Goal: Task Accomplishment & Management: Use online tool/utility

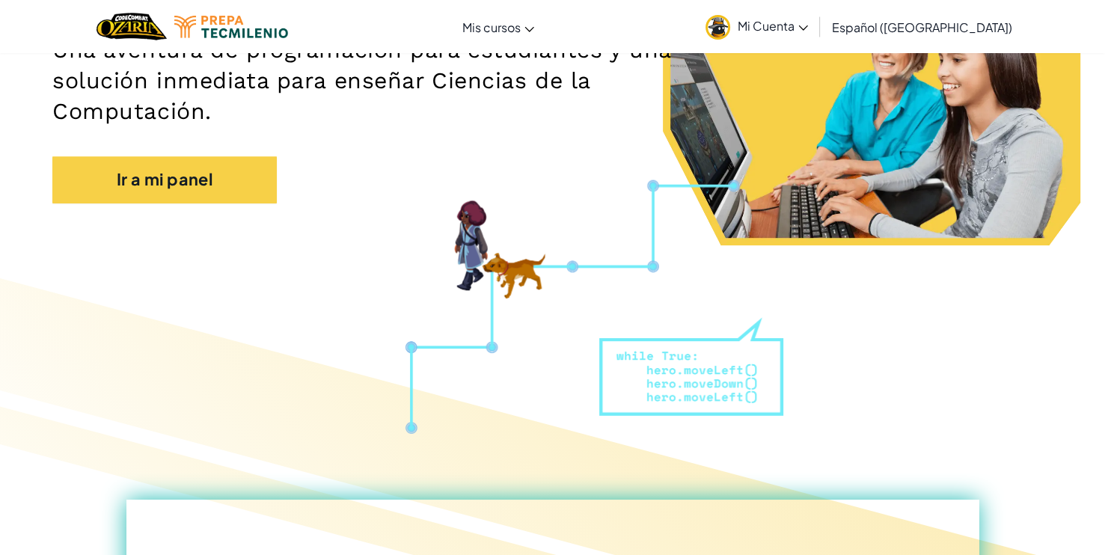
scroll to position [259, 0]
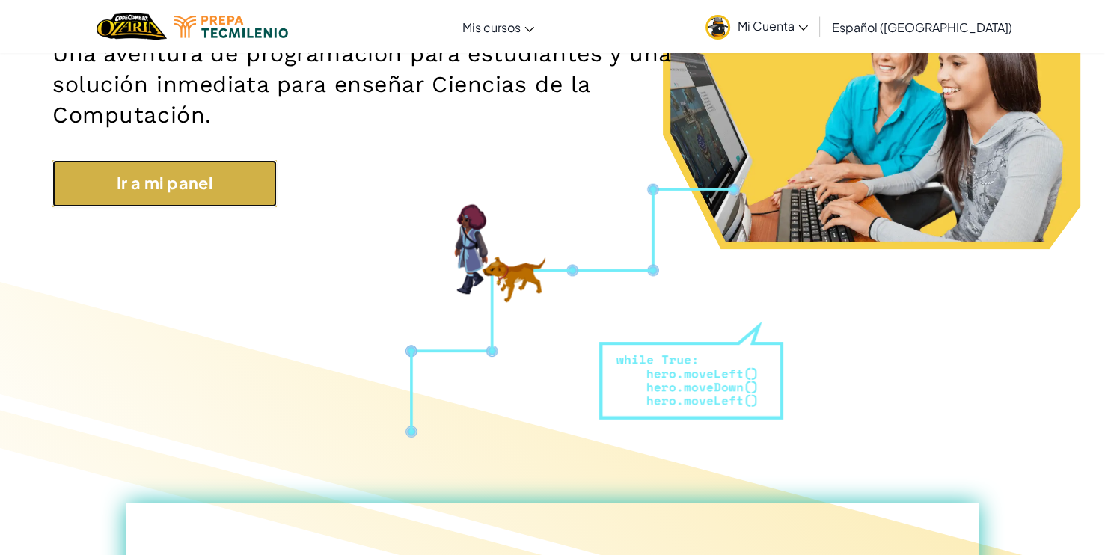
click at [236, 186] on link "Ir a mi panel" at bounding box center [164, 183] width 224 height 46
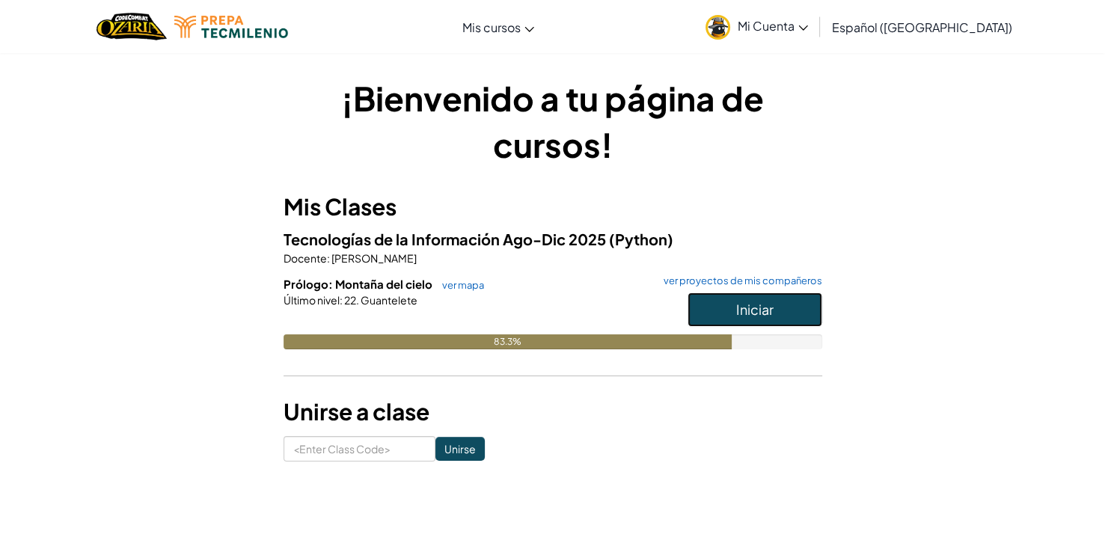
click at [772, 304] on span "Iniciar" at bounding box center [754, 309] width 37 height 17
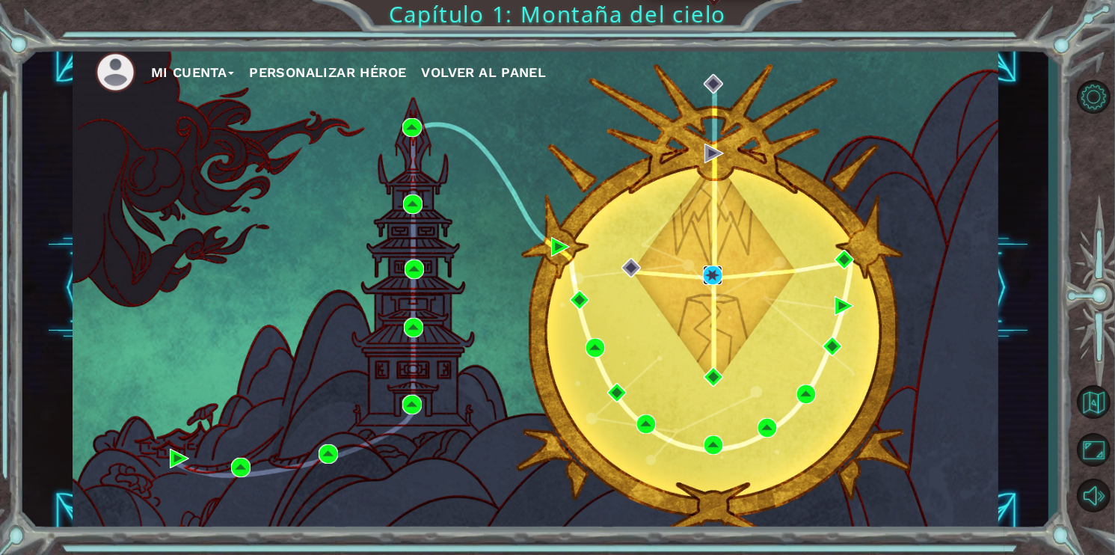
click at [717, 271] on img at bounding box center [712, 275] width 19 height 19
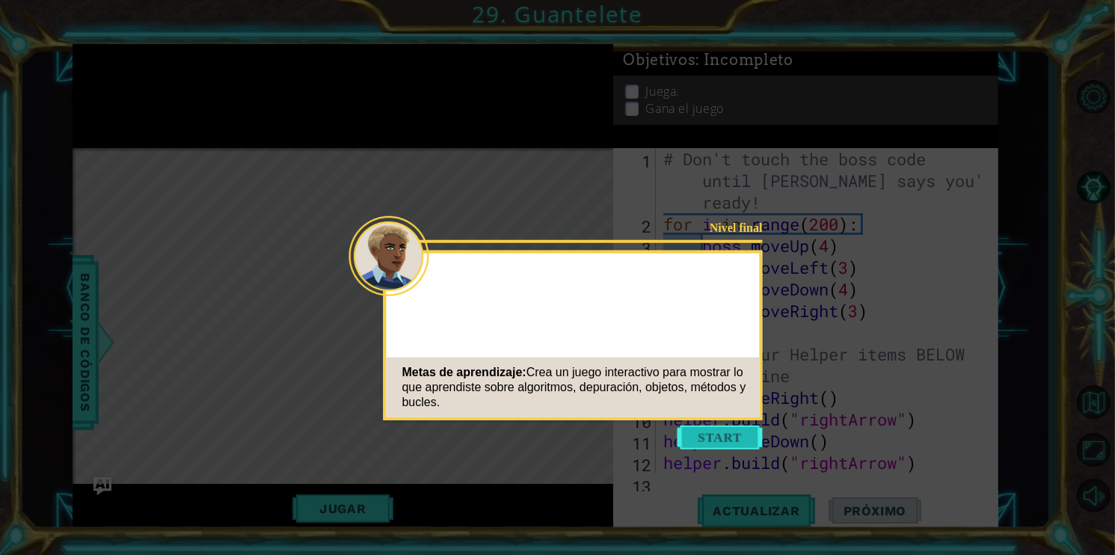
click at [738, 440] on button "Start" at bounding box center [720, 438] width 85 height 24
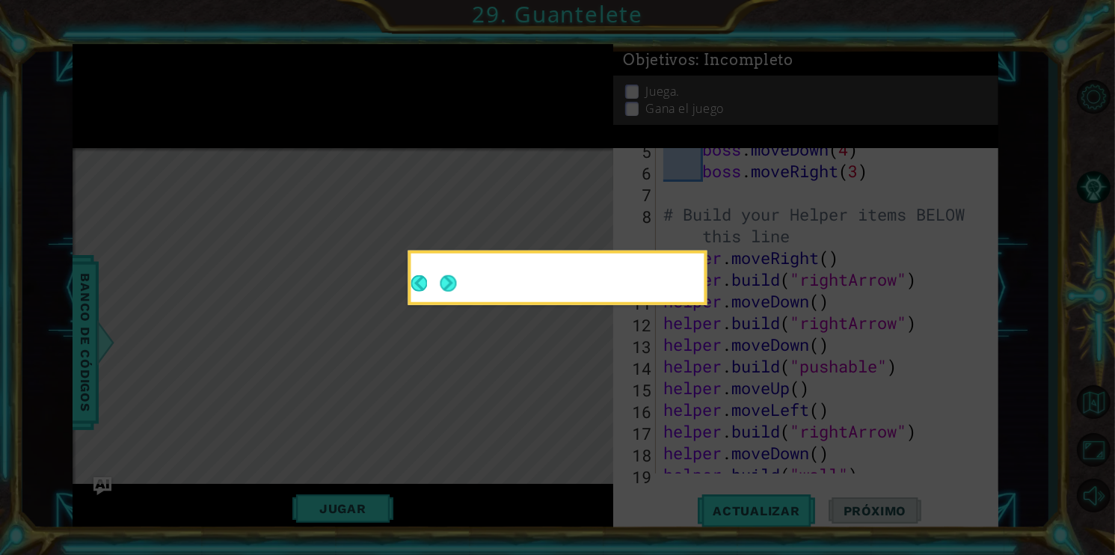
scroll to position [281, 0]
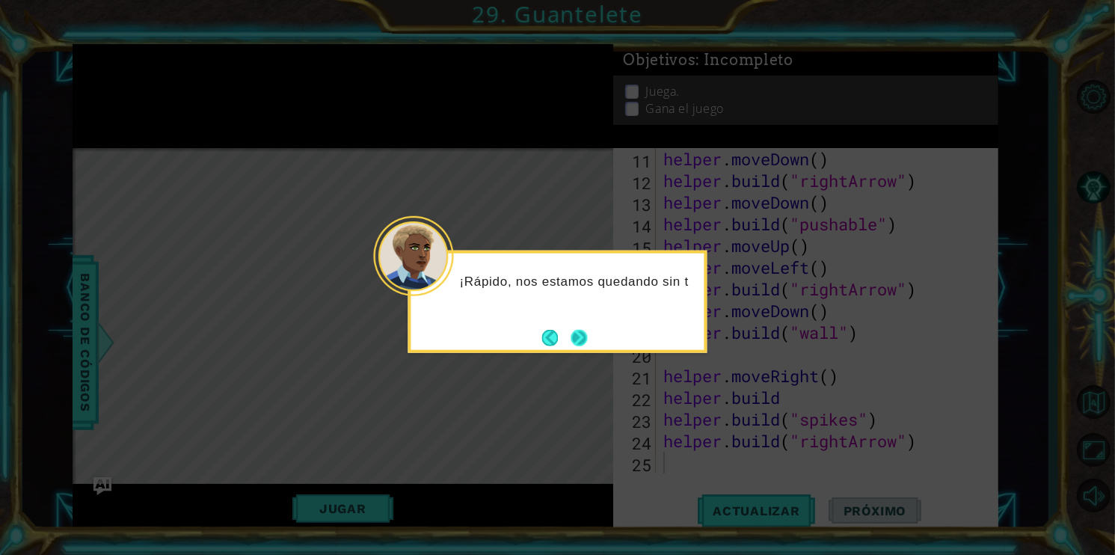
click at [586, 344] on button "Next" at bounding box center [579, 337] width 16 height 16
click at [571, 335] on button "Next" at bounding box center [579, 337] width 17 height 17
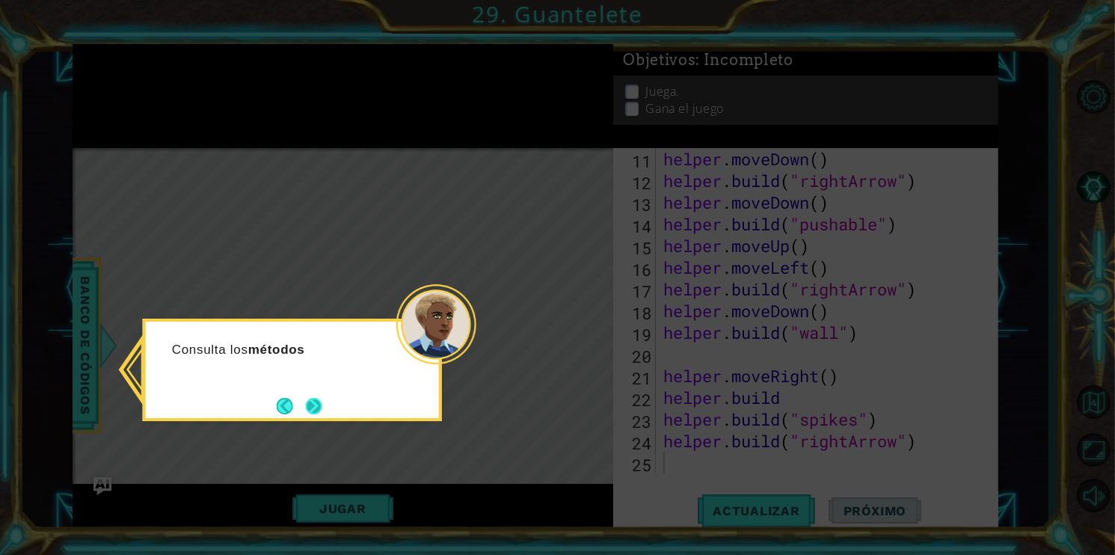
click at [316, 407] on button "Next" at bounding box center [313, 406] width 17 height 17
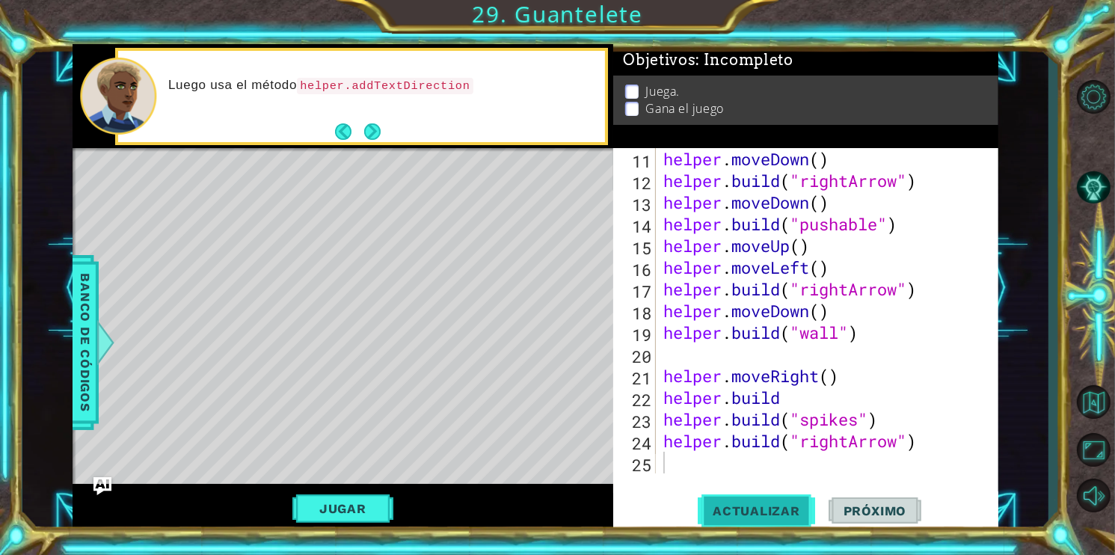
click at [759, 515] on span "Actualizar" at bounding box center [756, 510] width 117 height 15
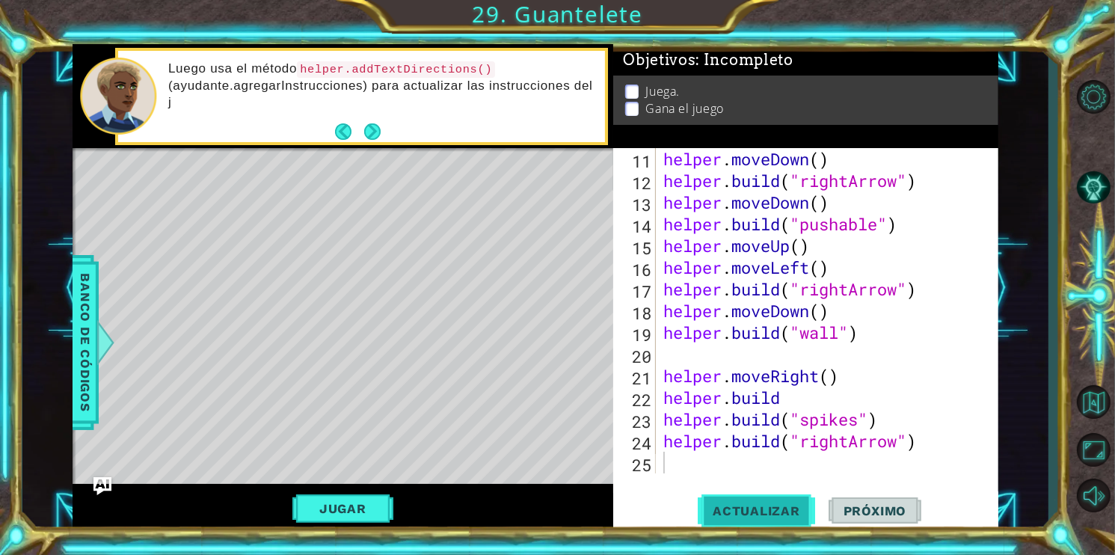
click at [759, 515] on span "Actualizar" at bounding box center [756, 510] width 117 height 15
click at [370, 130] on button "Next" at bounding box center [372, 131] width 21 height 21
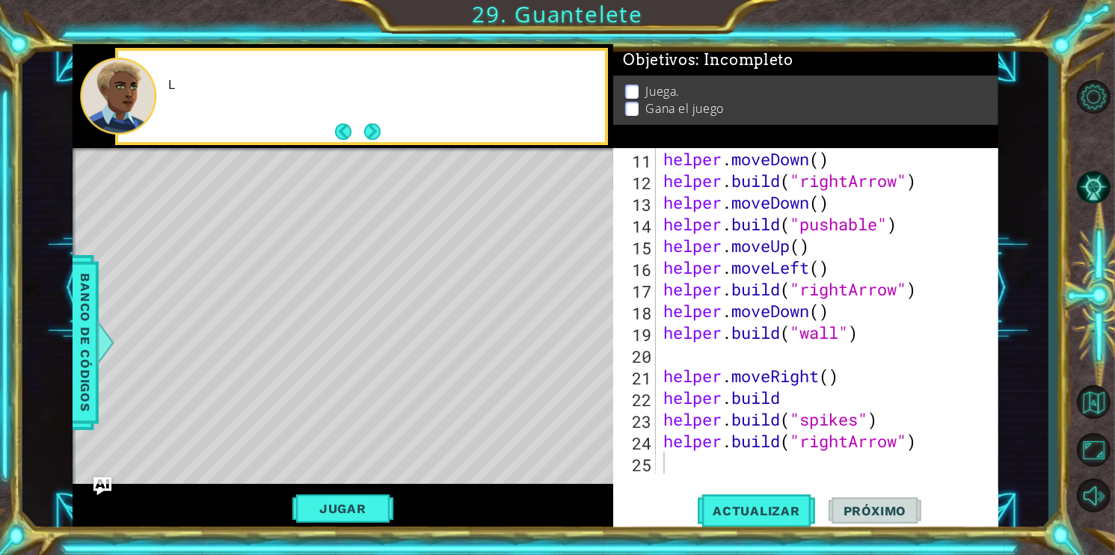
click at [370, 130] on button "Next" at bounding box center [372, 132] width 22 height 22
click at [764, 512] on span "Actualizar" at bounding box center [756, 510] width 117 height 15
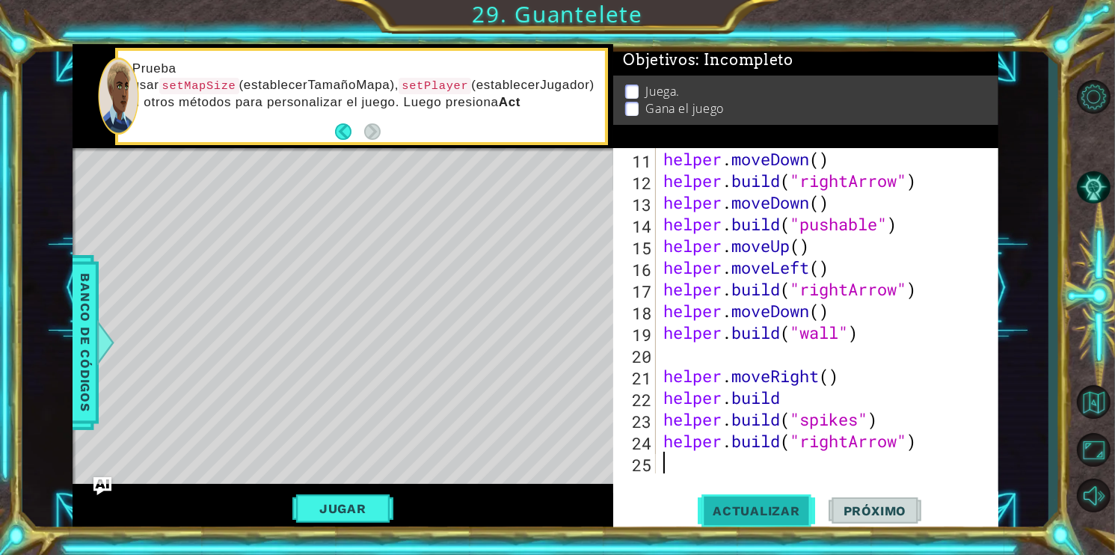
drag, startPoint x: 763, startPoint y: 512, endPoint x: 744, endPoint y: 507, distance: 20.1
click at [744, 507] on span "Actualizar" at bounding box center [756, 510] width 117 height 15
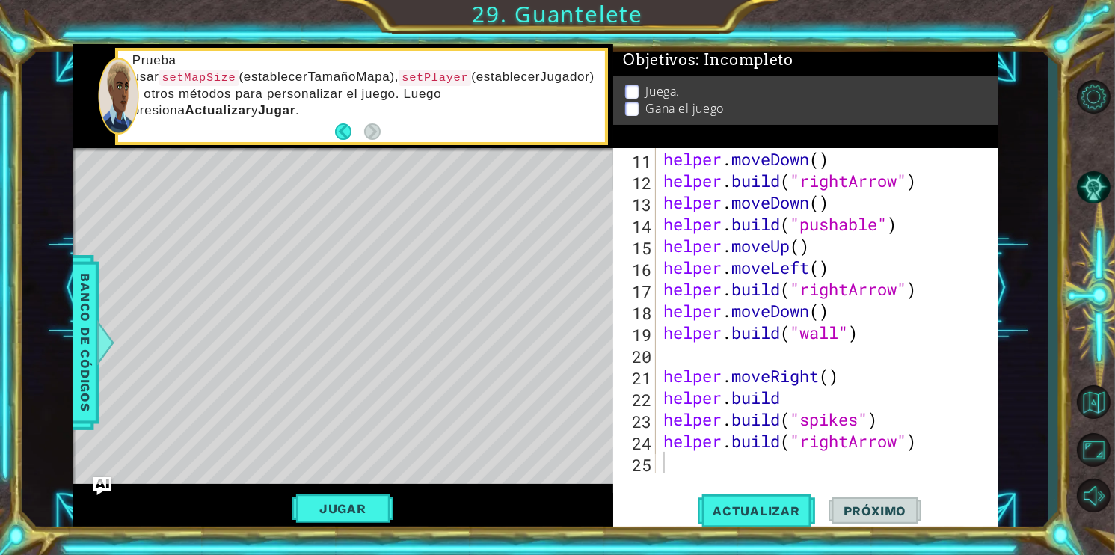
click at [684, 474] on div "11 12 13 14 15 16 17 18 19 20 21 22 23 24 25 helper . moveDown ( ) helper . bui…" at bounding box center [805, 340] width 384 height 384
type textarea "h"
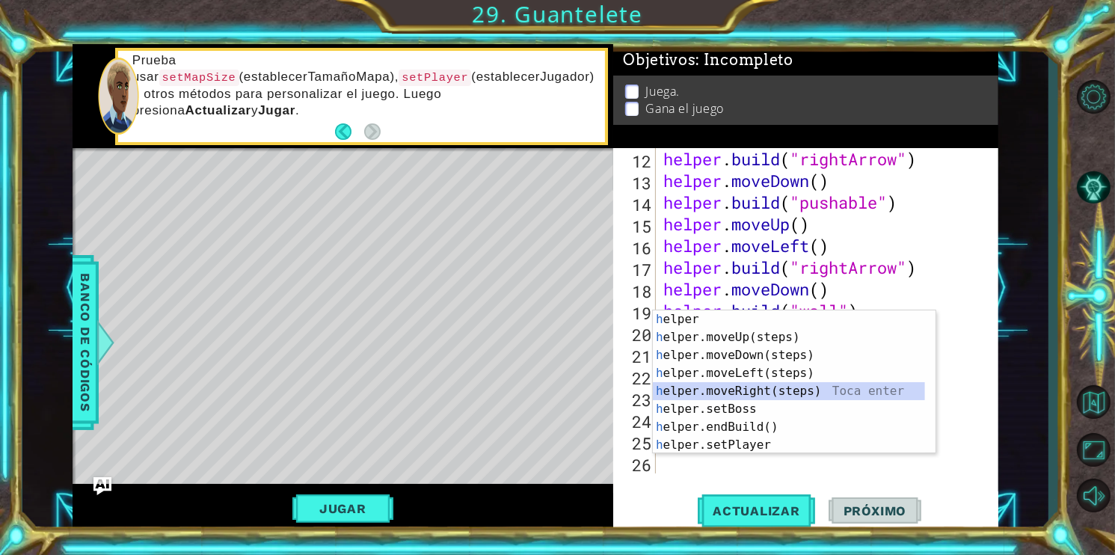
click at [794, 396] on div "h elper Toca enter h elper.moveUp(steps) Toca enter h elper.moveDown(steps) Toc…" at bounding box center [789, 400] width 272 height 180
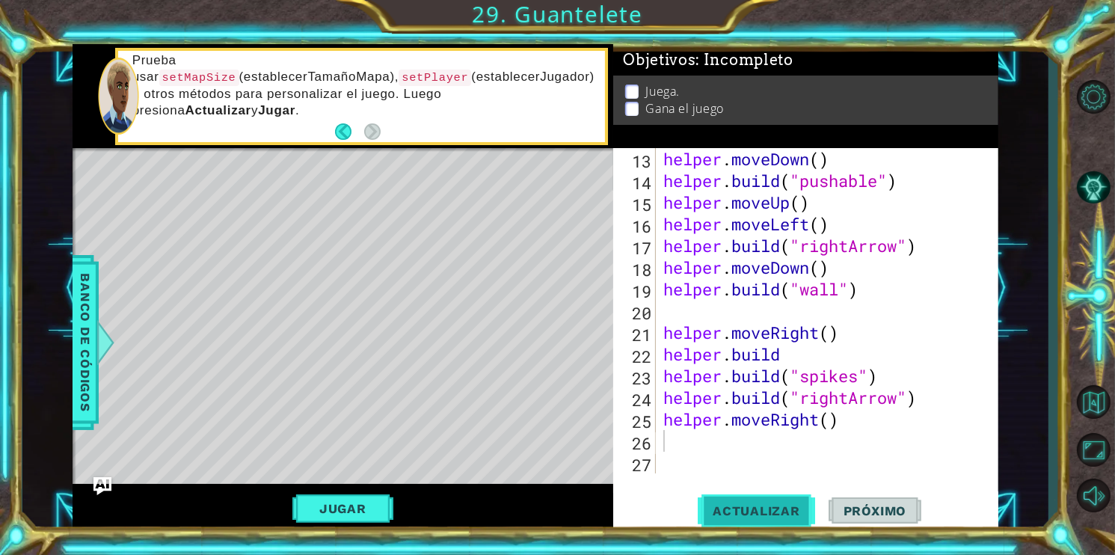
click at [745, 515] on span "Actualizar" at bounding box center [756, 510] width 117 height 15
click at [836, 423] on div "helper . moveDown ( ) helper . build ( "pushable" ) helper . moveUp ( ) helper …" at bounding box center [826, 332] width 331 height 369
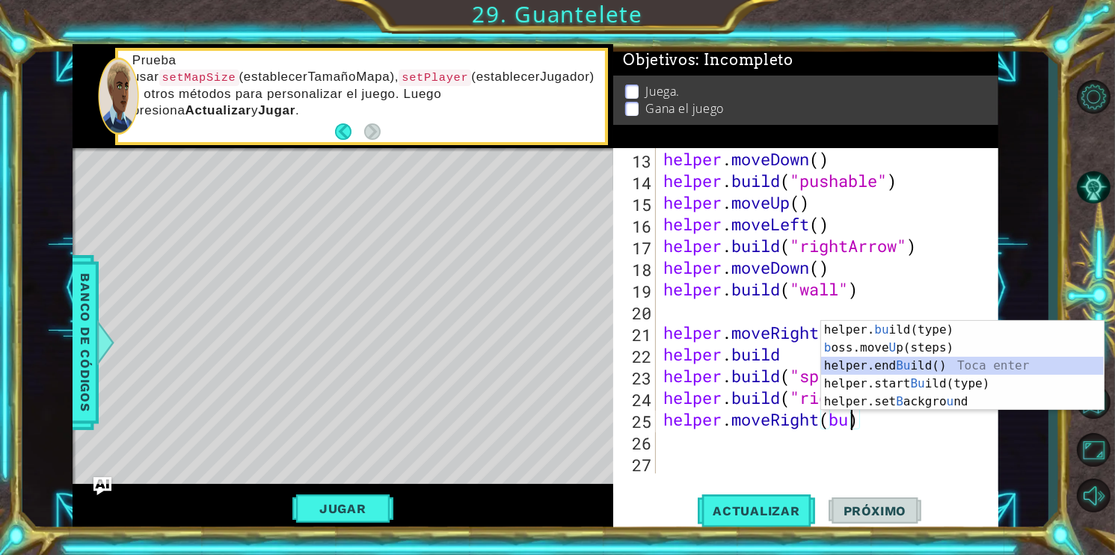
click at [970, 373] on div "helper. bu ild(type) Toca enter b oss.move U p(steps) Toca enter helper.end Bu …" at bounding box center [962, 384] width 283 height 126
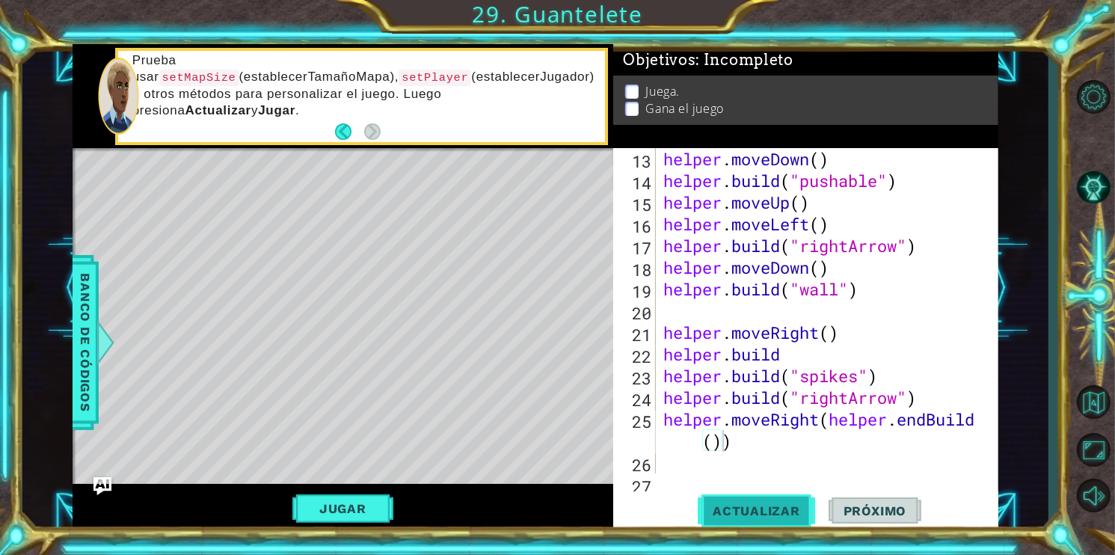
click at [747, 511] on span "Actualizar" at bounding box center [756, 510] width 117 height 15
click at [741, 452] on div "helper . moveDown ( ) helper . build ( "pushable" ) helper . moveUp ( ) helper …" at bounding box center [826, 332] width 331 height 369
click at [807, 500] on button "Actualizar" at bounding box center [756, 510] width 117 height 38
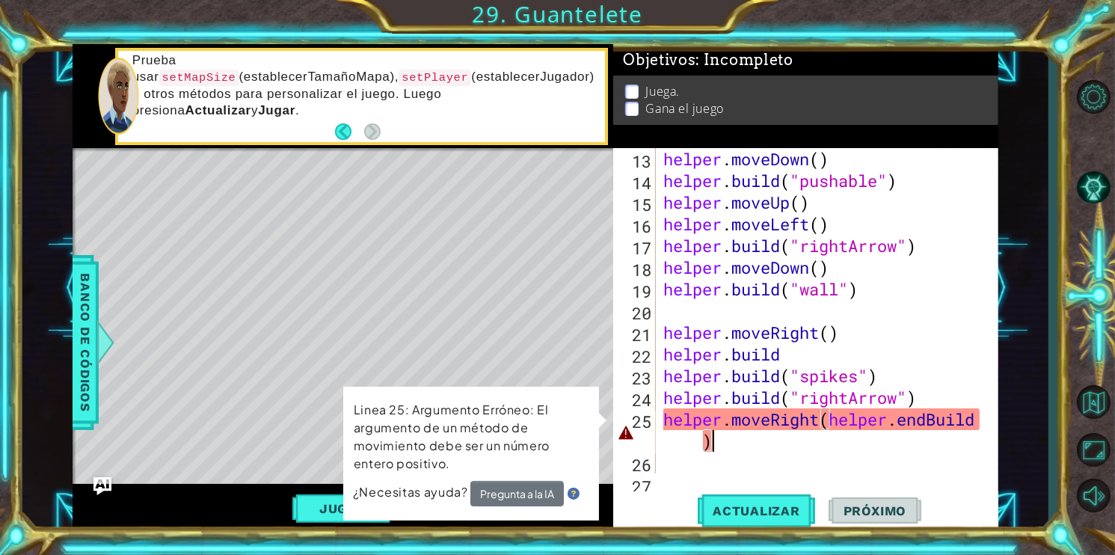
type textarea "helper.moveRight(helper.endBuild"
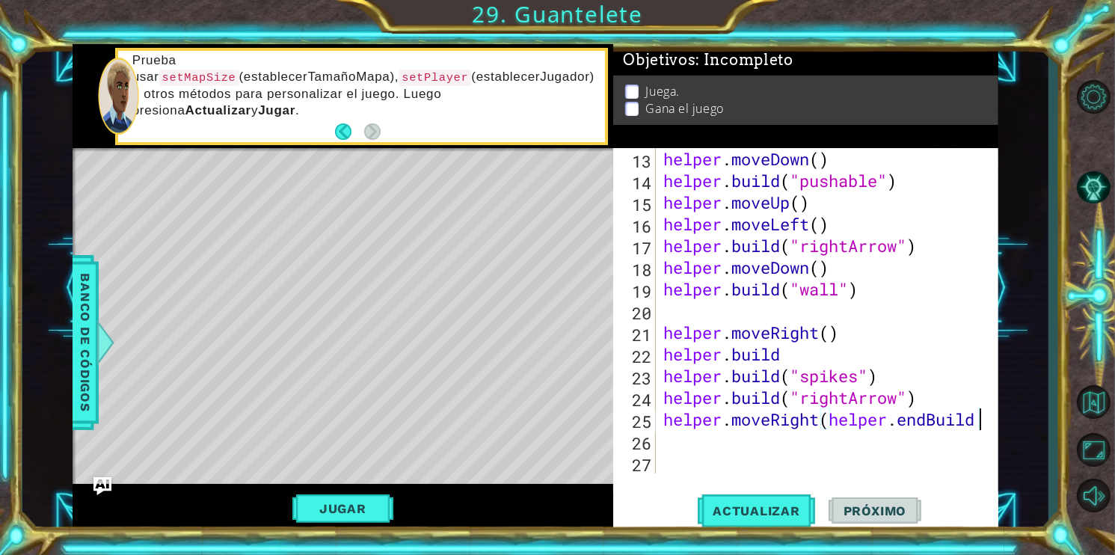
scroll to position [0, 13]
click at [717, 441] on div "helper . moveDown ( ) helper . build ( "pushable" ) helper . moveUp ( ) helper …" at bounding box center [826, 332] width 331 height 369
type textarea "h"
click at [747, 456] on div "helper . moveDown ( ) helper . build ( "pushable" ) helper . moveUp ( ) helper …" at bounding box center [826, 332] width 331 height 369
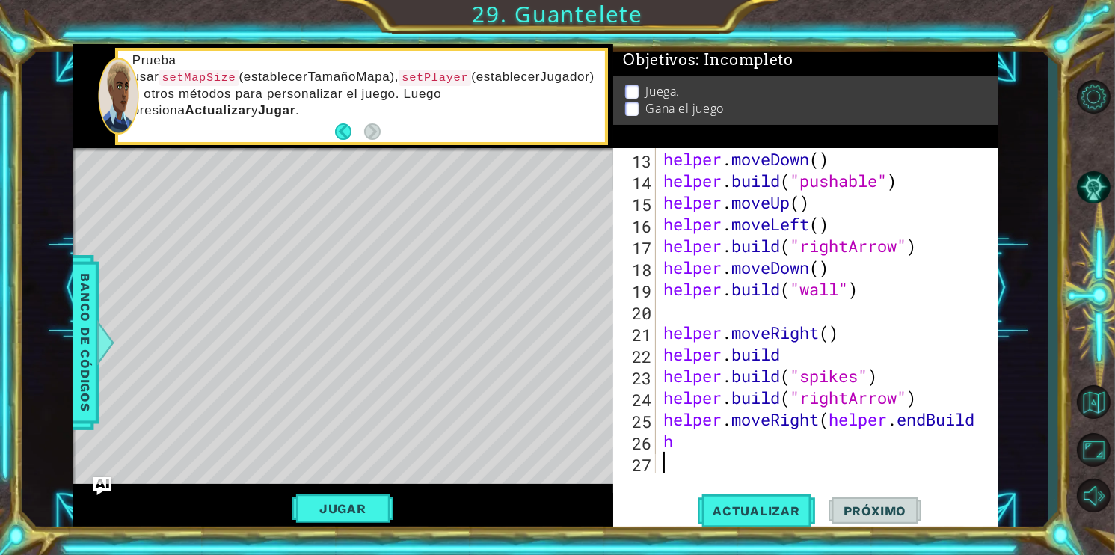
click at [930, 419] on div "helper . moveDown ( ) helper . build ( "pushable" ) helper . moveUp ( ) helper …" at bounding box center [826, 332] width 331 height 369
click at [885, 422] on div "helper . moveDown ( ) helper . build ( "pushable" ) helper . moveUp ( ) helper …" at bounding box center [826, 332] width 331 height 369
click at [768, 509] on span "Actualizar" at bounding box center [756, 510] width 117 height 15
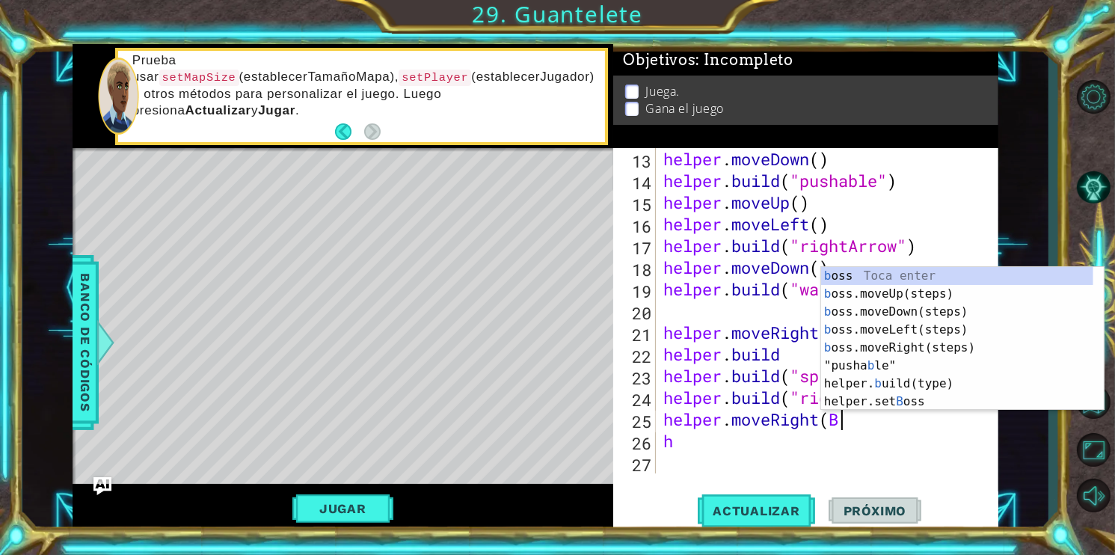
scroll to position [0, 6]
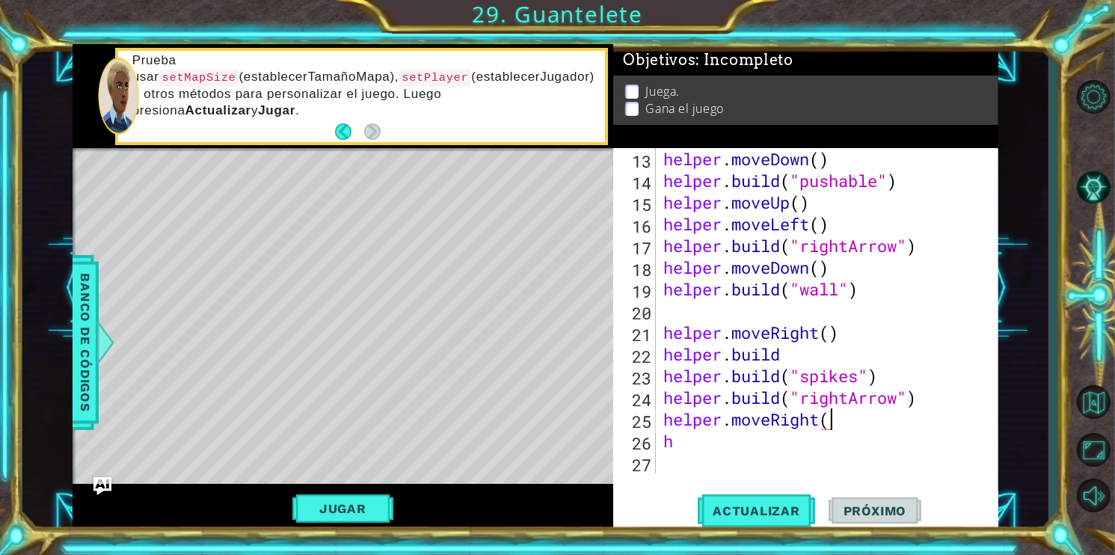
type textarea "helper.moveRight"
click at [927, 396] on div "helper.moveRight (steps) Toca enter" at bounding box center [794, 420] width 283 height 54
click at [683, 471] on div "helper . moveDown ( ) helper . build ( "pushable" ) helper . moveUp ( ) helper …" at bounding box center [826, 332] width 331 height 369
type textarea "h"
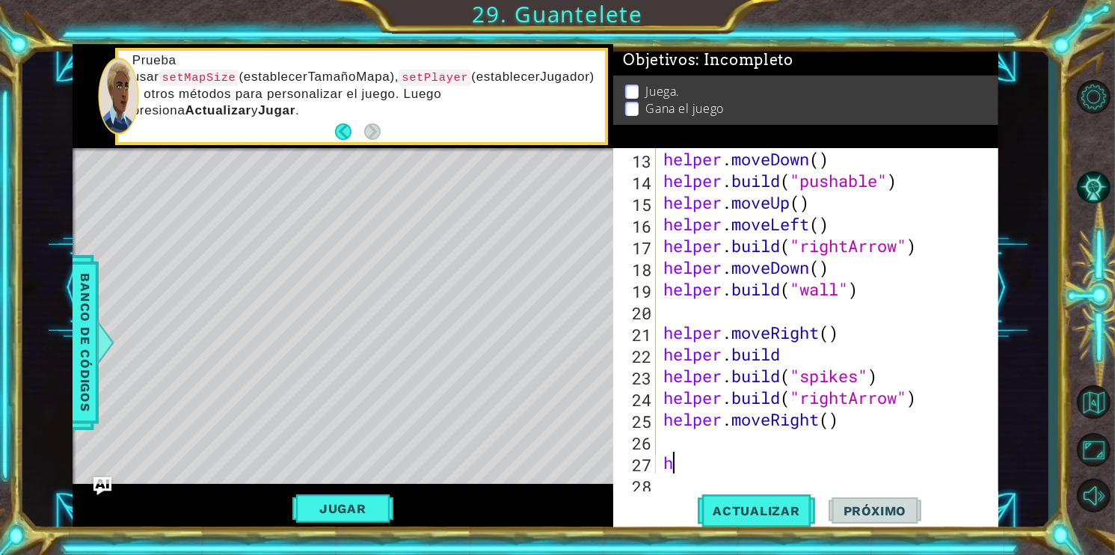
scroll to position [347, 0]
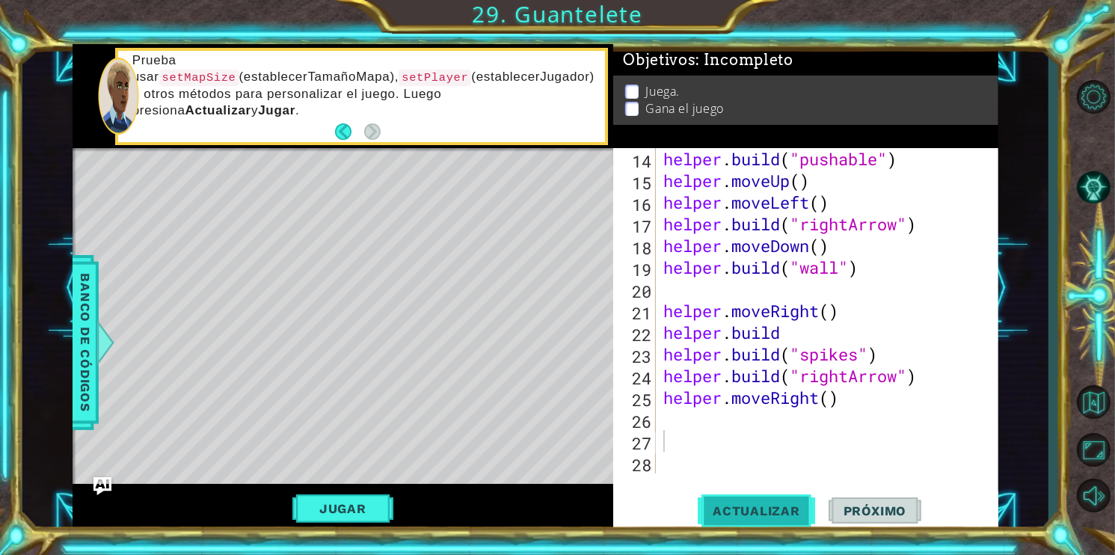
click at [729, 506] on span "Actualizar" at bounding box center [756, 510] width 117 height 15
click at [830, 395] on div "helper . build ( "pushable" ) helper . moveUp ( ) helper . moveLeft ( ) helper …" at bounding box center [826, 332] width 331 height 369
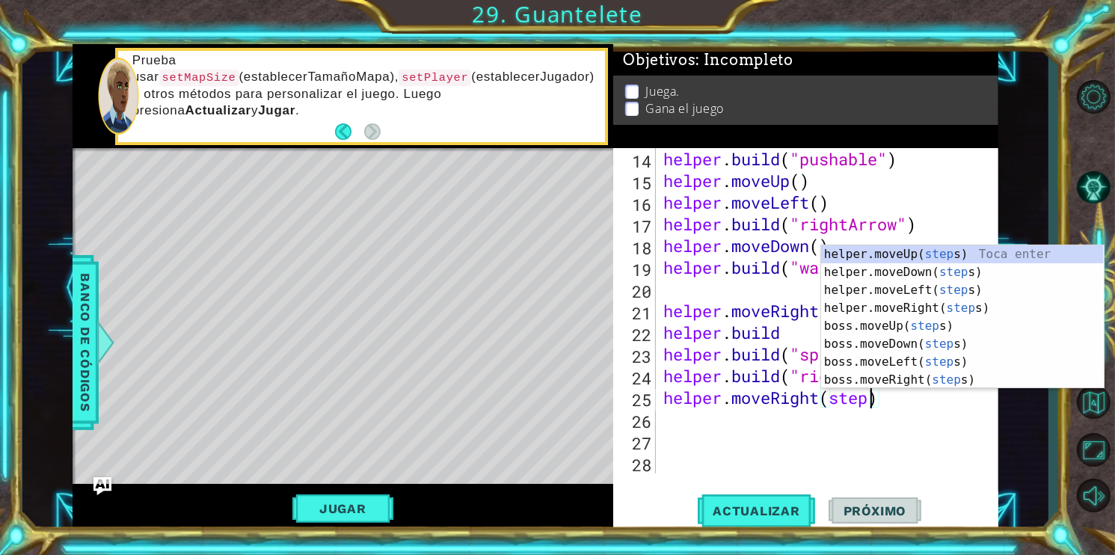
scroll to position [0, 9]
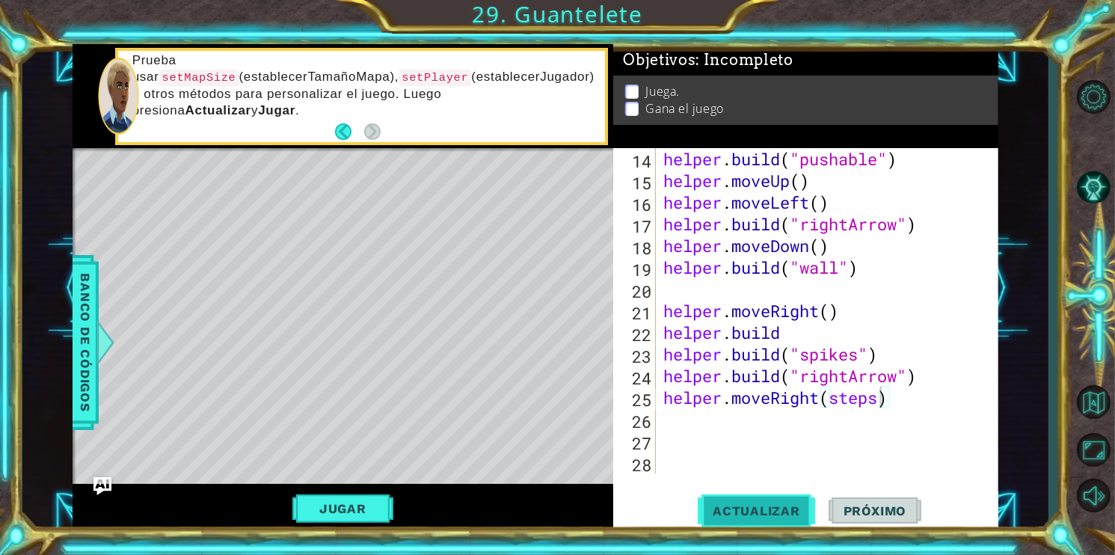
click at [723, 515] on span "Actualizar" at bounding box center [756, 510] width 117 height 15
click at [750, 514] on span "Actualizar" at bounding box center [756, 510] width 117 height 15
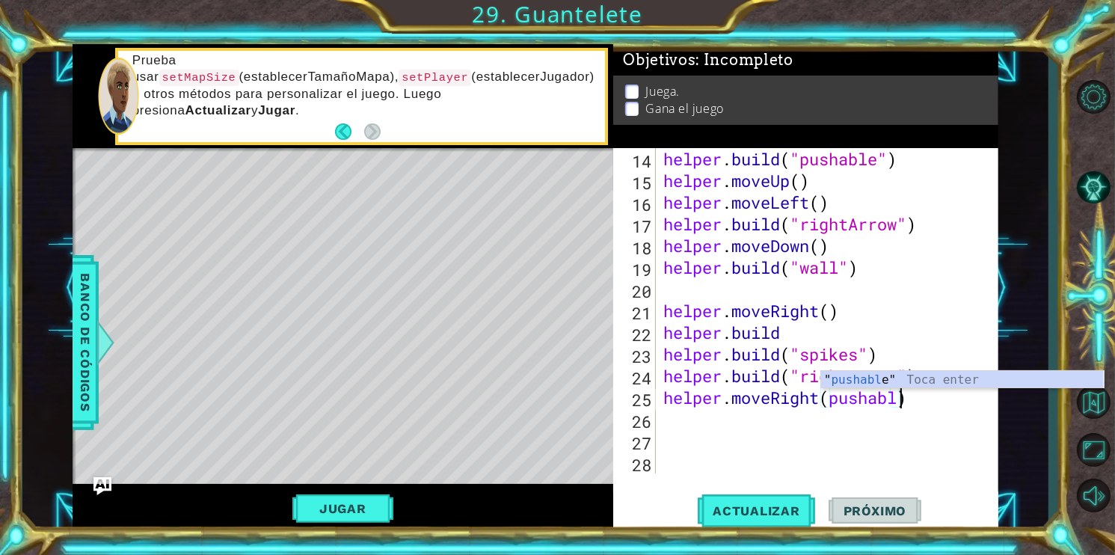
scroll to position [0, 10]
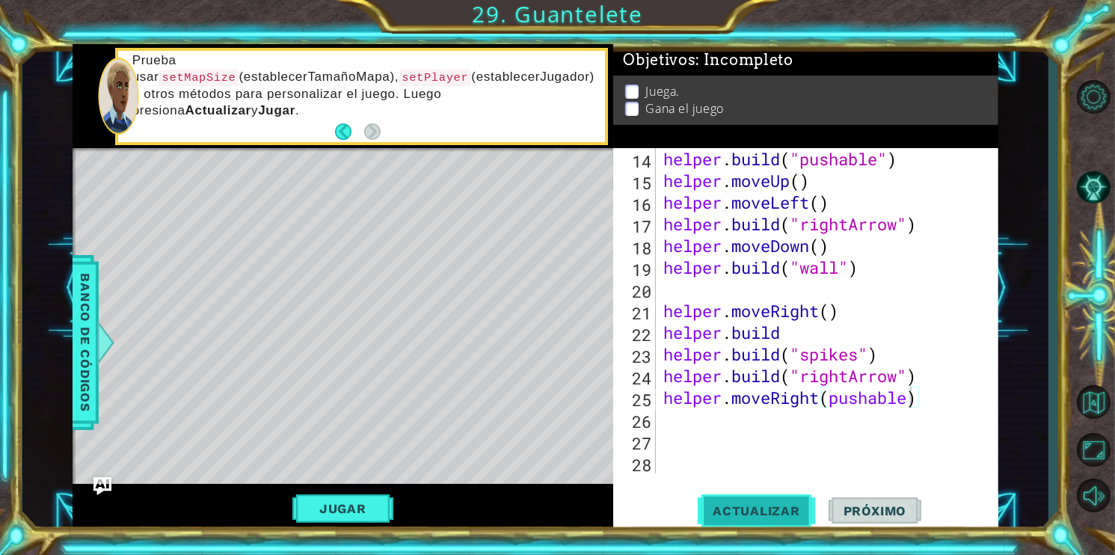
click at [763, 495] on button "Actualizar" at bounding box center [756, 510] width 117 height 38
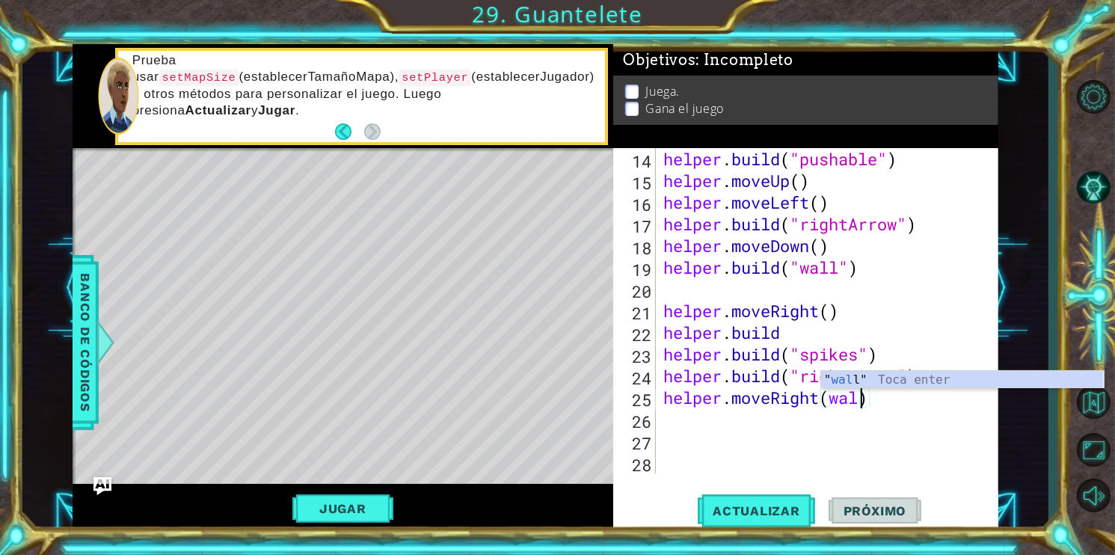
scroll to position [0, 9]
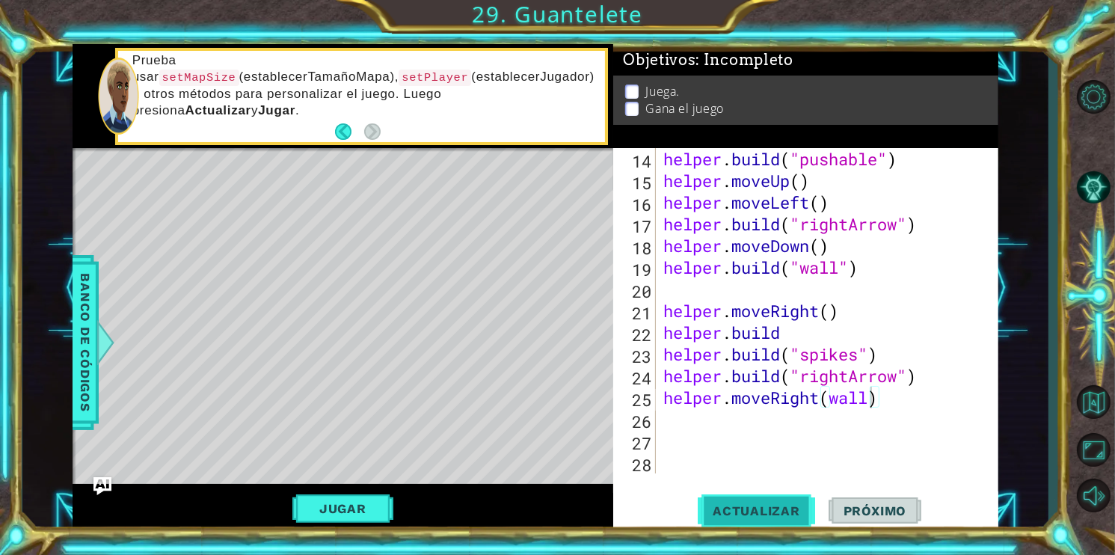
click at [747, 495] on button "Actualizar" at bounding box center [756, 510] width 117 height 38
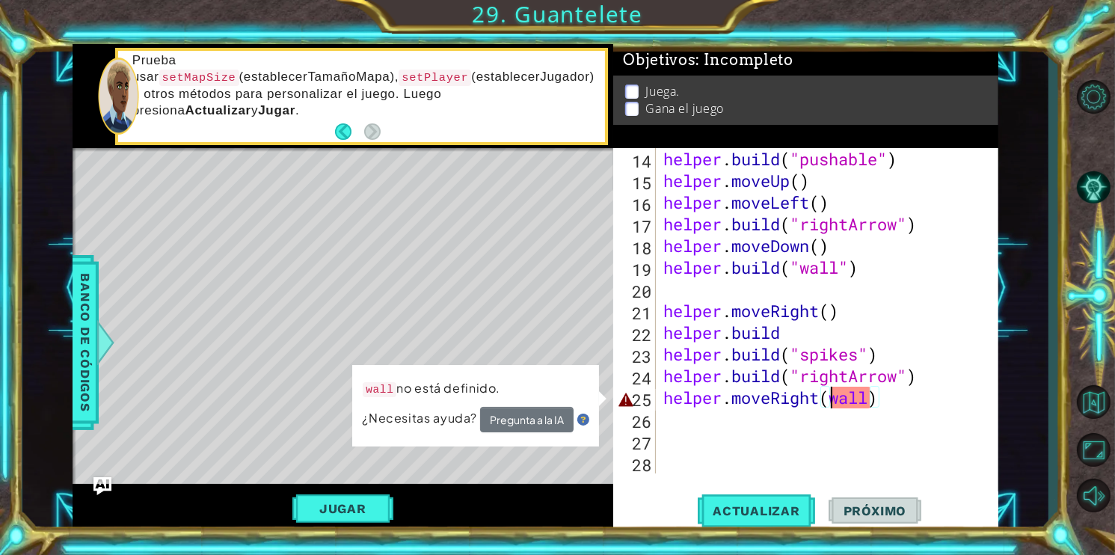
click at [831, 399] on div "helper . build ( "pushable" ) helper . moveUp ( ) helper . moveLeft ( ) helper …" at bounding box center [826, 332] width 331 height 369
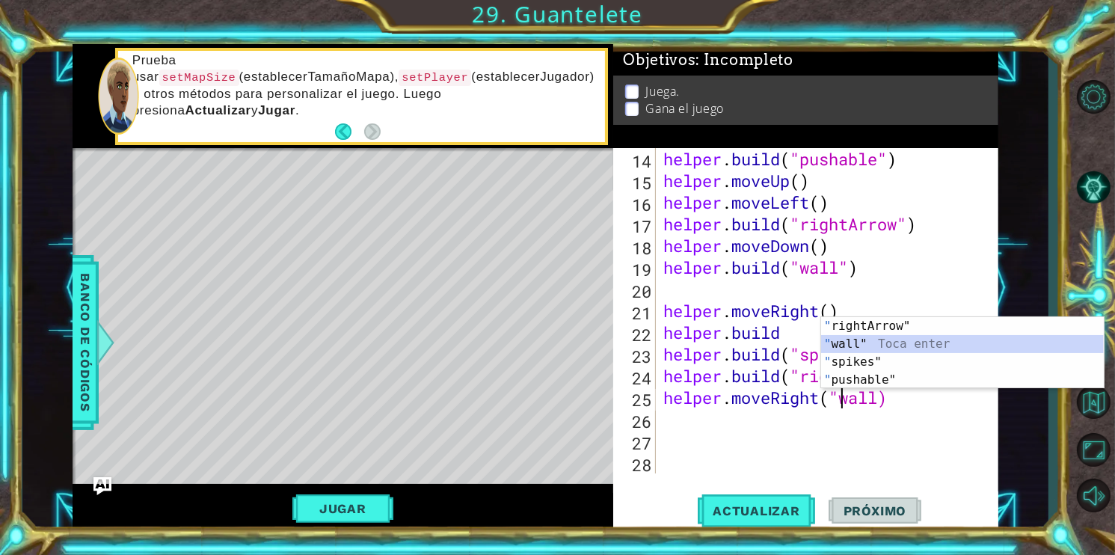
click at [894, 339] on div "" rightArrow" Toca enter " wall" Toca enter " spikes" Toca enter " pushable" To…" at bounding box center [962, 371] width 283 height 108
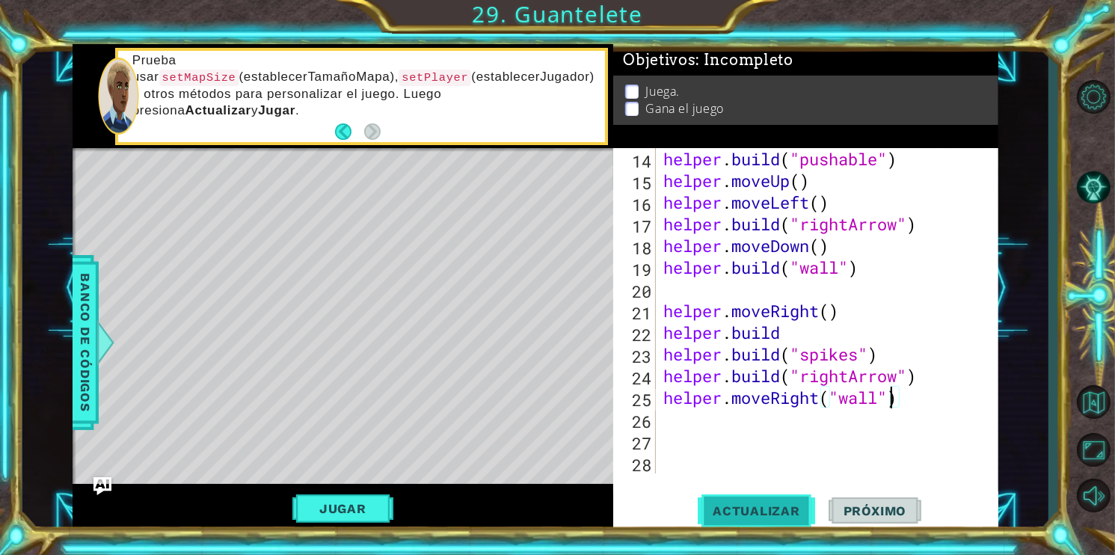
type textarea "helper.moveRight("wall")"
click at [732, 506] on span "Actualizar" at bounding box center [756, 510] width 117 height 15
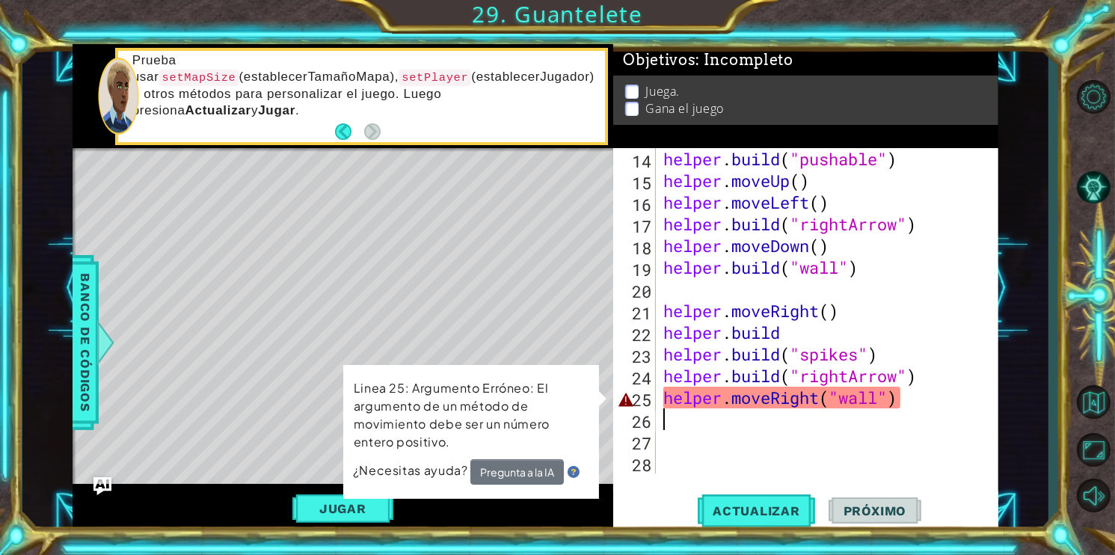
click at [909, 411] on div "helper . build ( "pushable" ) helper . moveUp ( ) helper . moveLeft ( ) helper …" at bounding box center [826, 332] width 331 height 369
click at [536, 472] on button "Pregunta a la IA" at bounding box center [518, 471] width 94 height 25
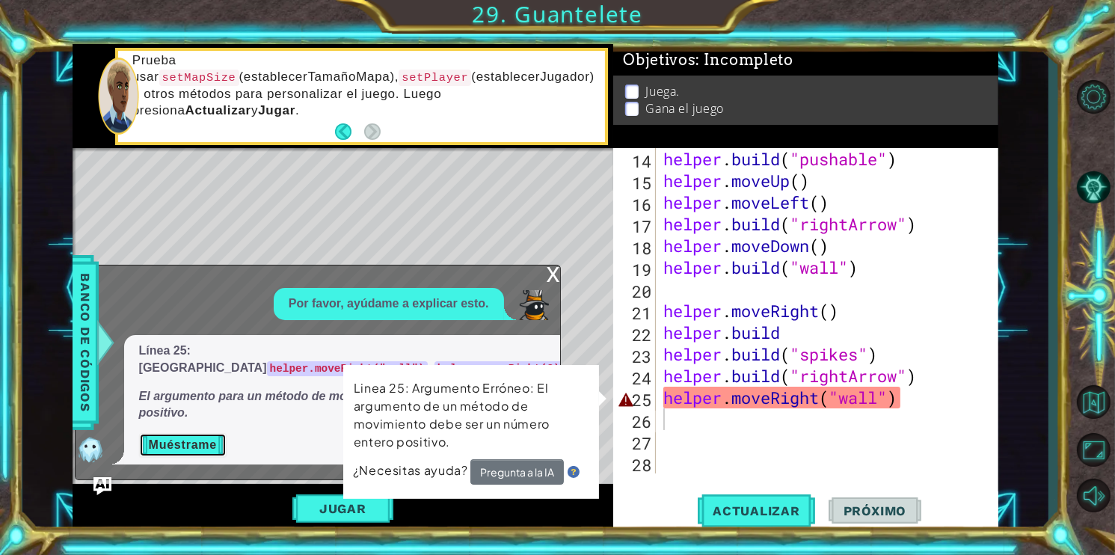
click at [197, 450] on button "Muéstrame" at bounding box center [183, 445] width 88 height 24
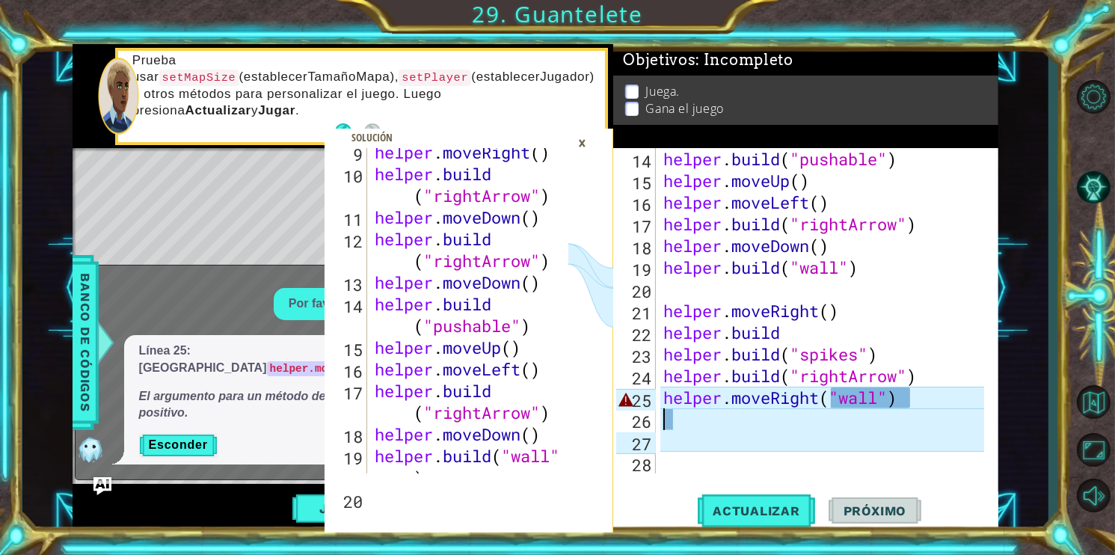
scroll to position [586, 0]
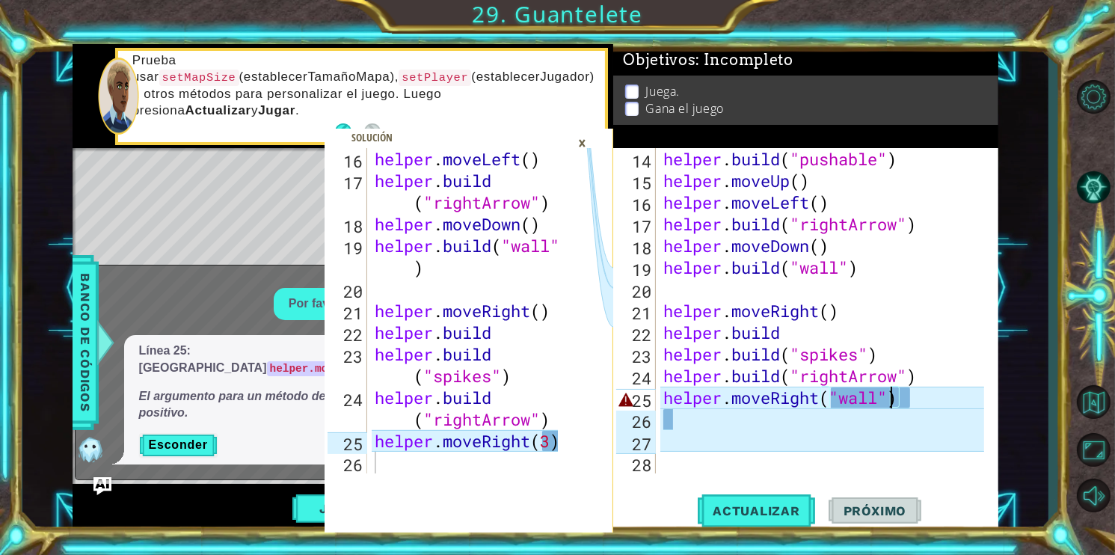
click at [891, 395] on div "helper . build ( "pushable" ) helper . moveUp ( ) helper . moveLeft ( ) helper …" at bounding box center [826, 332] width 331 height 369
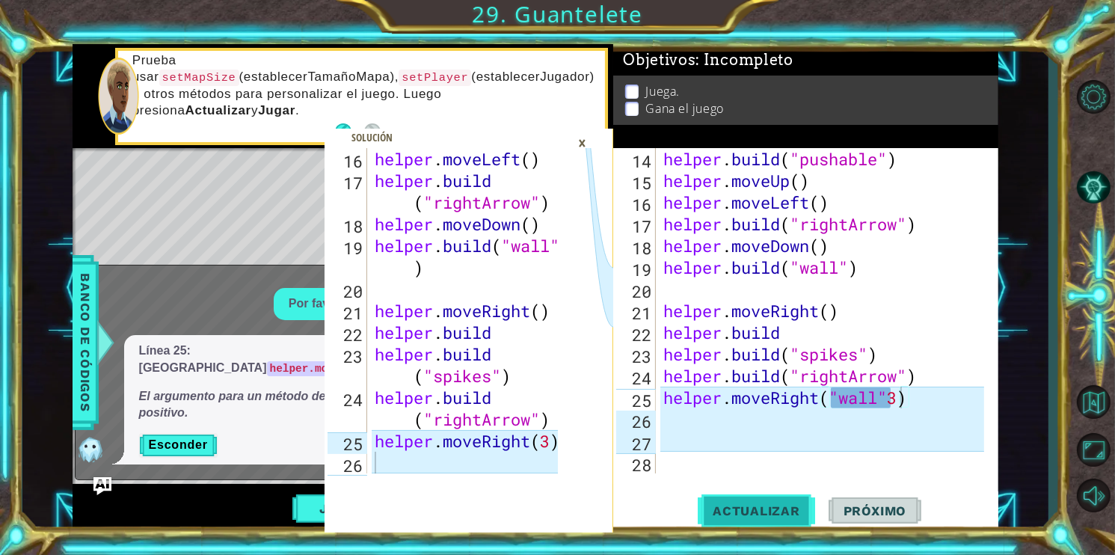
click at [779, 510] on span "Actualizar" at bounding box center [756, 510] width 117 height 15
click at [929, 393] on div "helper . build ( "pushable" ) helper . moveUp ( ) helper . moveLeft ( ) helper …" at bounding box center [826, 332] width 331 height 369
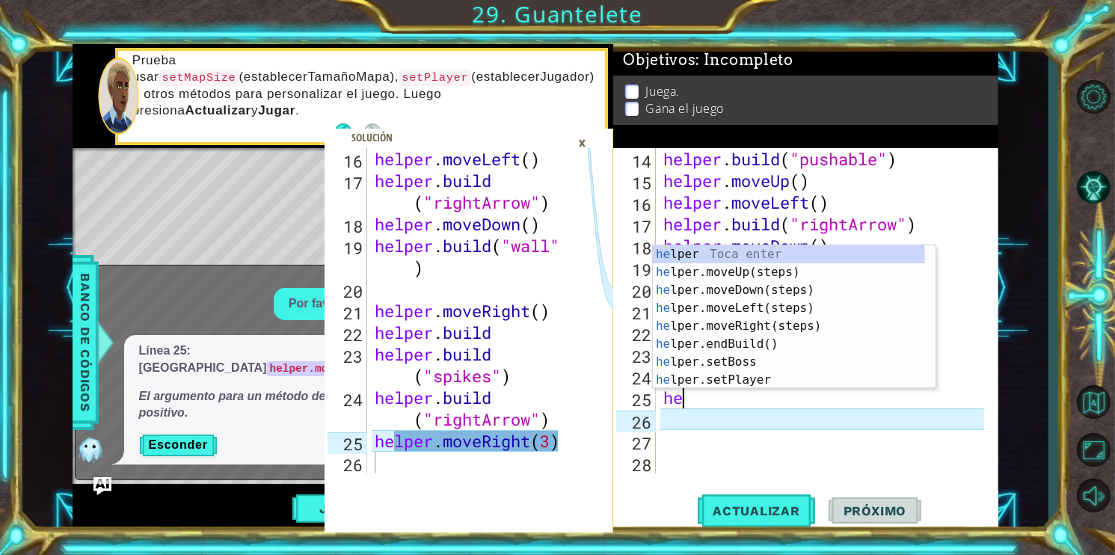
scroll to position [0, 0]
type textarea "h"
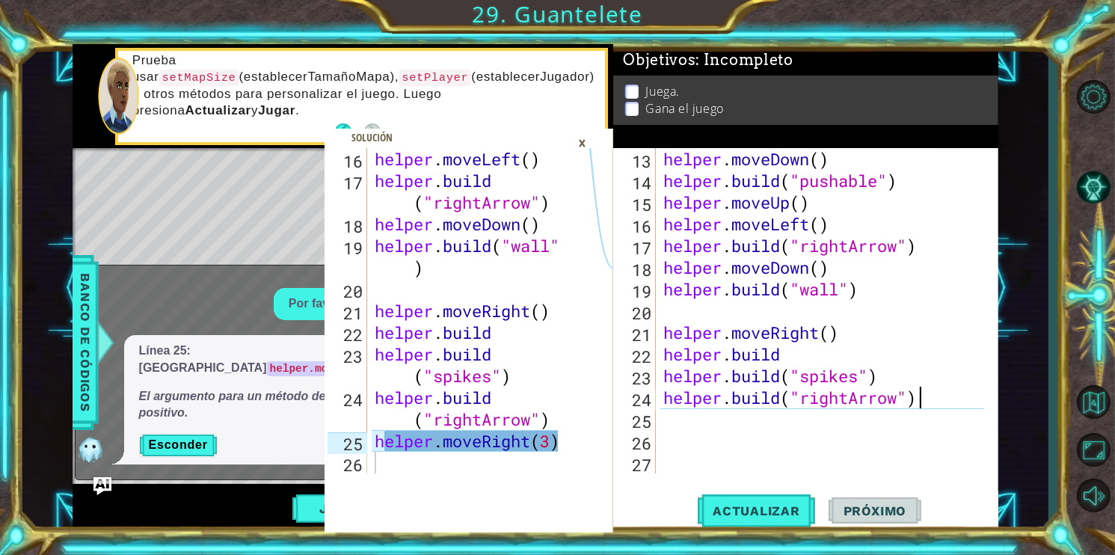
scroll to position [325, 0]
click at [750, 528] on button "Actualizar" at bounding box center [756, 510] width 117 height 38
click at [586, 142] on div "×" at bounding box center [582, 142] width 23 height 25
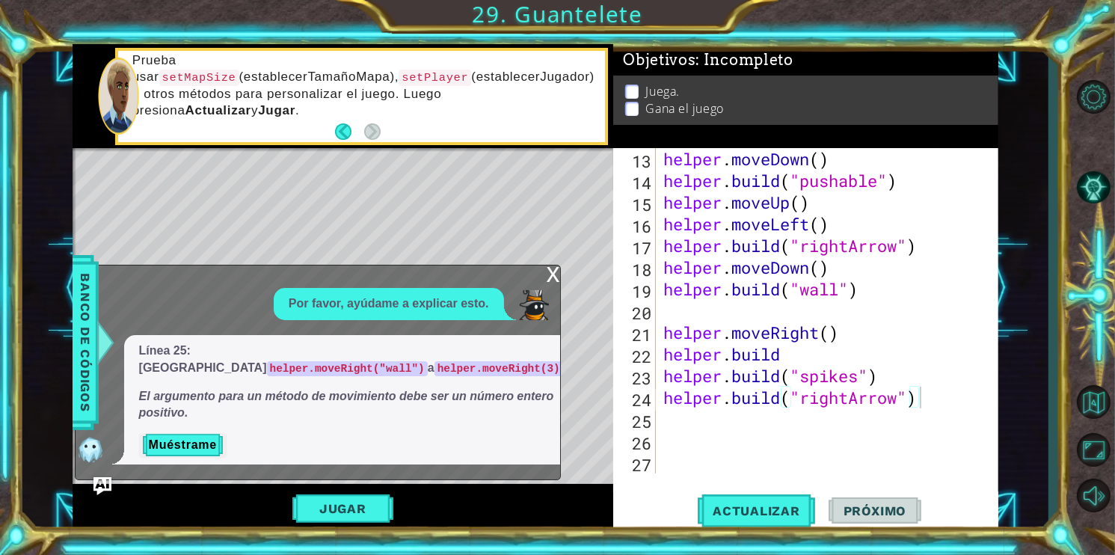
click at [559, 281] on div "x" at bounding box center [553, 273] width 13 height 15
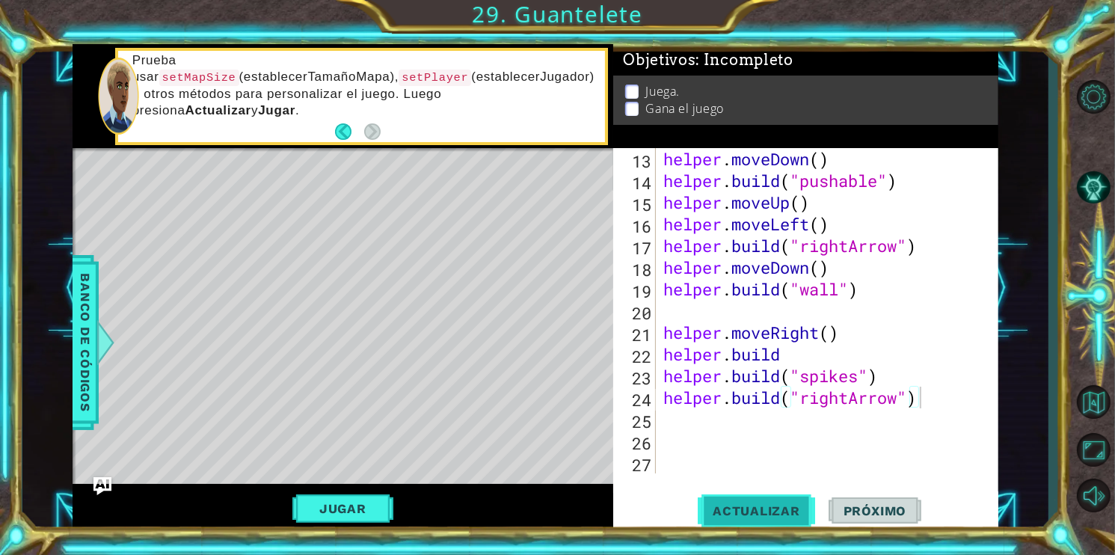
click at [750, 522] on button "Actualizar" at bounding box center [756, 510] width 117 height 38
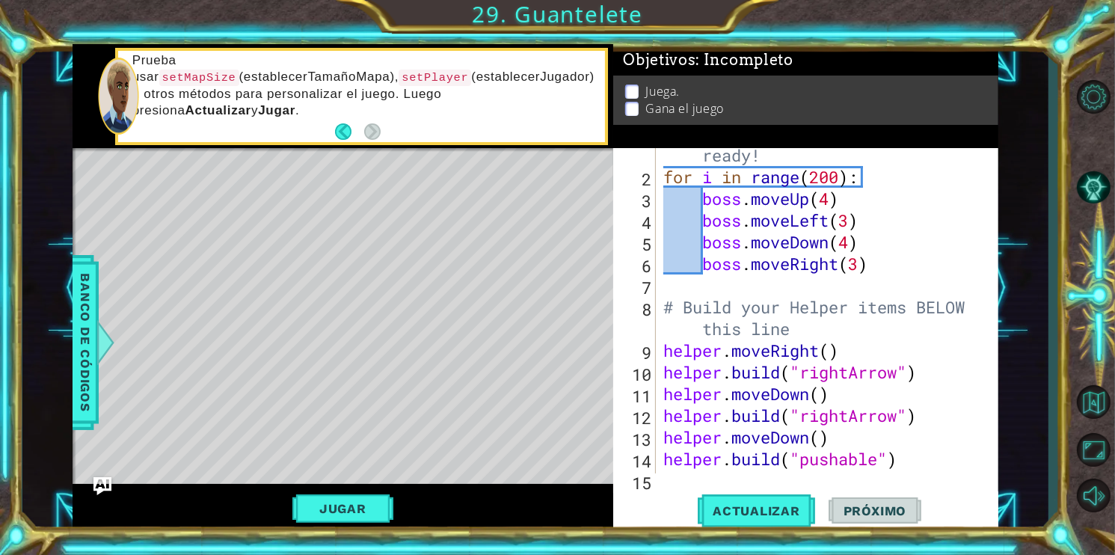
scroll to position [0, 0]
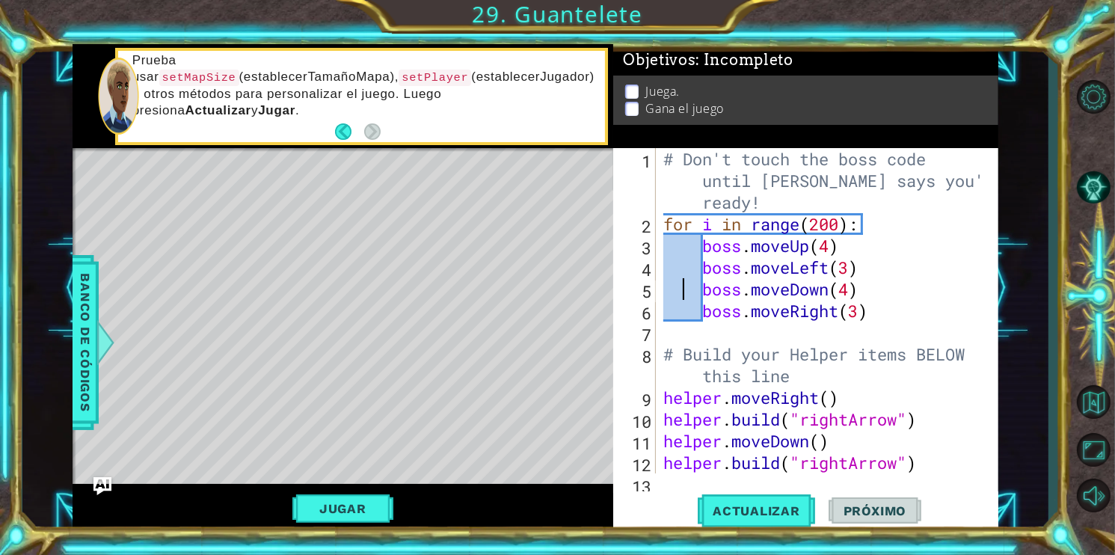
click at [684, 296] on div "# Don't touch the boss code until [PERSON_NAME] says you're ready! for i in ran…" at bounding box center [826, 354] width 331 height 412
click at [825, 316] on div "# Don't touch the boss code until [PERSON_NAME] says you're ready! for i in ran…" at bounding box center [826, 354] width 331 height 412
click at [887, 310] on div "# Don't touch the boss code until [PERSON_NAME] says you're ready! for i in ran…" at bounding box center [826, 354] width 331 height 412
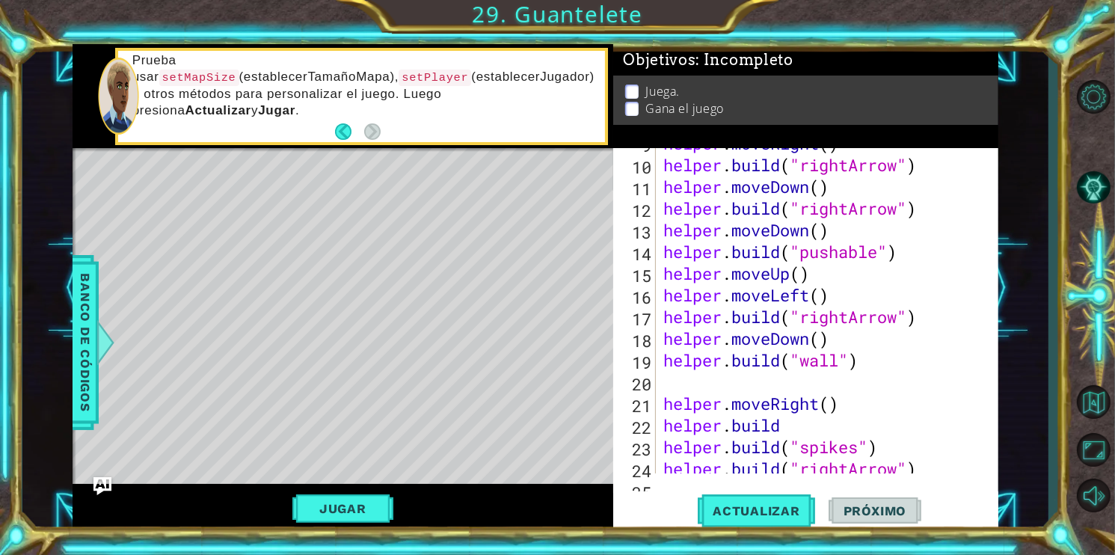
scroll to position [295, 0]
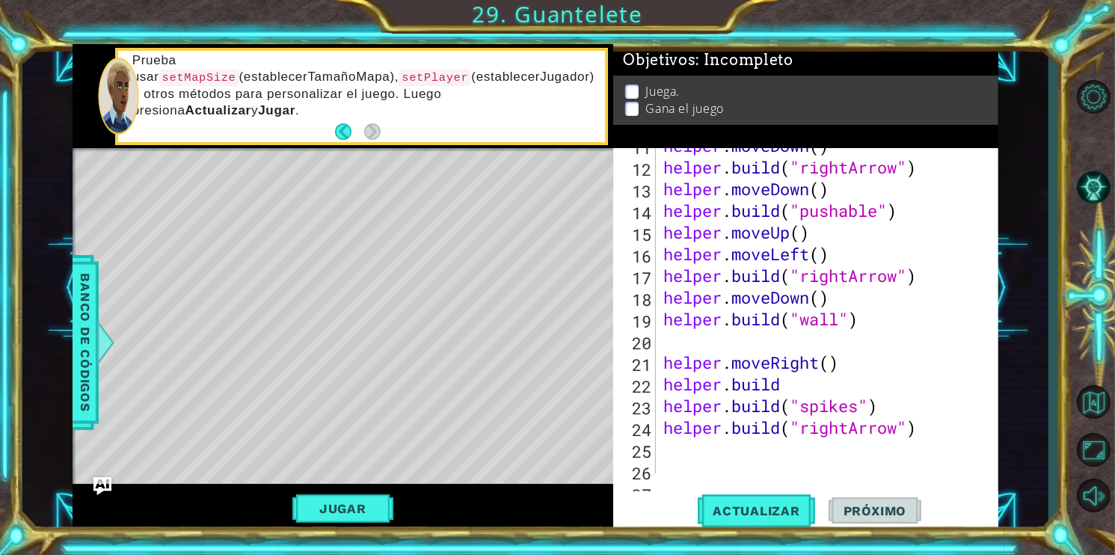
click at [825, 299] on div "helper . moveDown ( ) helper . build ( "rightArrow" ) helper . moveDown ( ) hel…" at bounding box center [826, 319] width 331 height 369
click at [823, 257] on div "helper . moveDown ( ) helper . build ( "rightArrow" ) helper . moveDown ( ) hel…" at bounding box center [826, 319] width 331 height 369
click at [801, 232] on div "helper . moveDown ( ) helper . build ( "rightArrow" ) helper . moveDown ( ) hel…" at bounding box center [826, 319] width 331 height 369
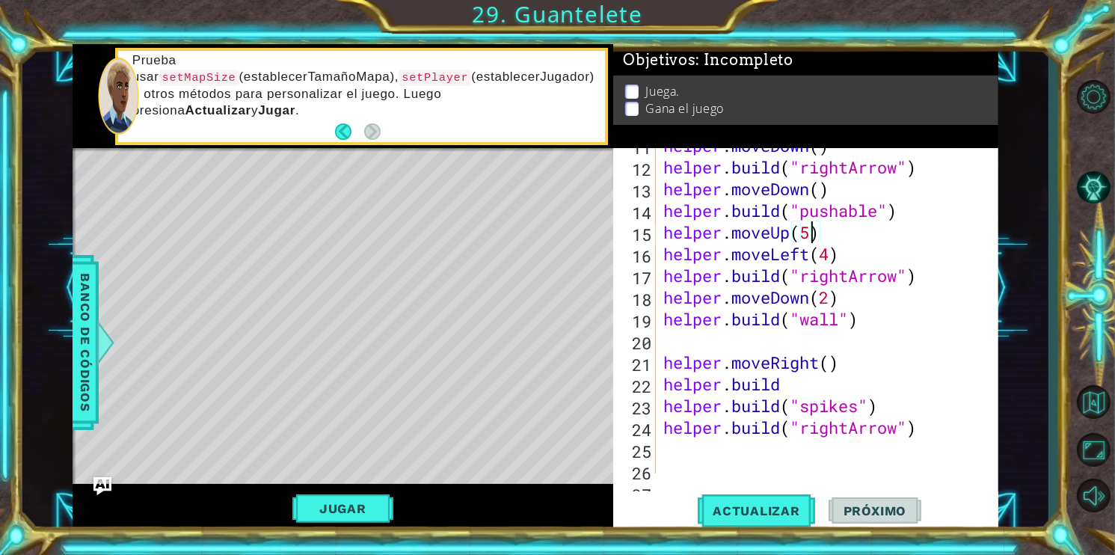
click at [821, 190] on div "helper . moveDown ( ) helper . build ( "rightArrow" ) helper . moveDown ( ) hel…" at bounding box center [826, 319] width 331 height 369
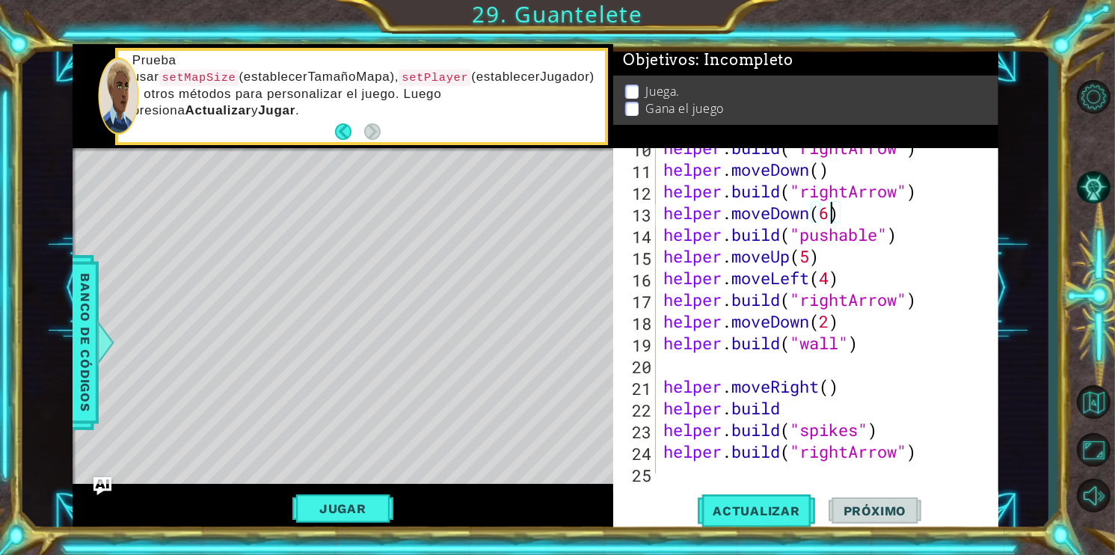
scroll to position [271, 0]
click at [822, 171] on div "helper . build ( "rightArrow" ) helper . moveDown ( ) helper . build ( "rightAr…" at bounding box center [826, 322] width 331 height 369
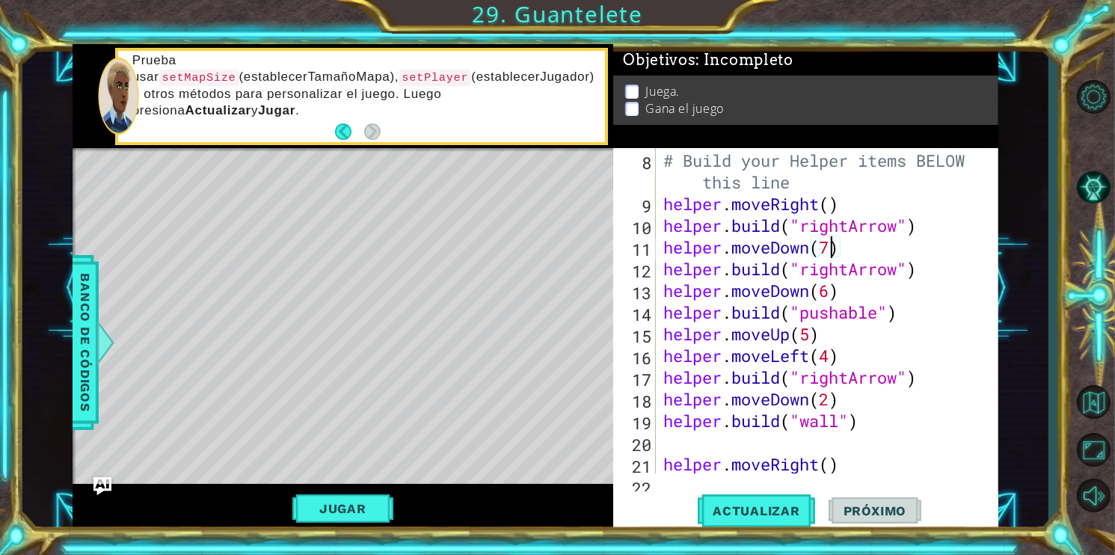
scroll to position [194, 0]
click at [832, 202] on div "# Build your Helper items BELOW this line helper . moveRight ( ) helper . build…" at bounding box center [826, 312] width 331 height 369
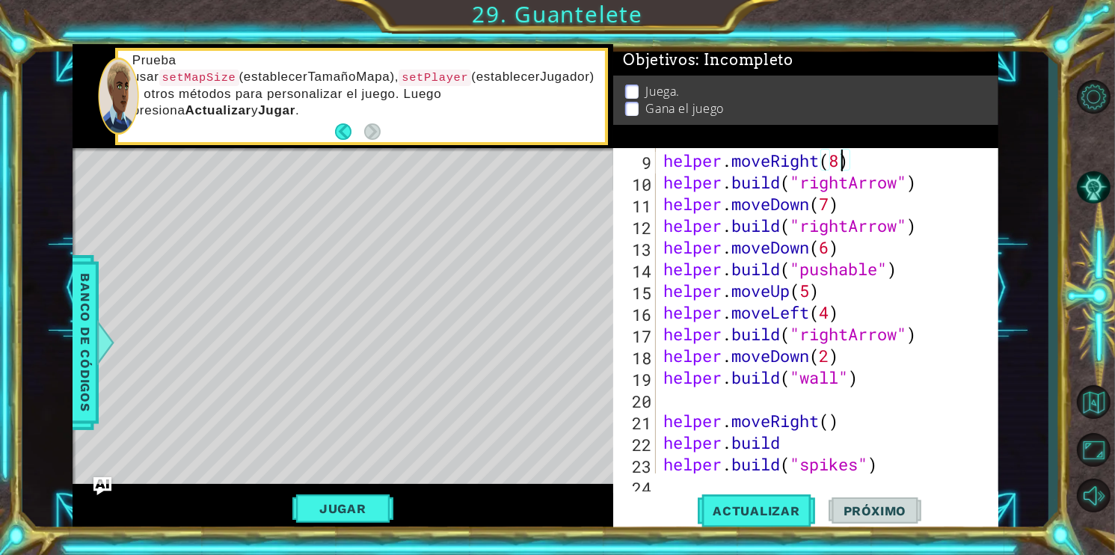
scroll to position [237, 0]
click at [833, 421] on div "# Build your Helper items BELOW this line helper . moveRight ( 8 ) helper . bui…" at bounding box center [826, 301] width 331 height 390
click at [741, 510] on span "Actualizar" at bounding box center [756, 510] width 117 height 15
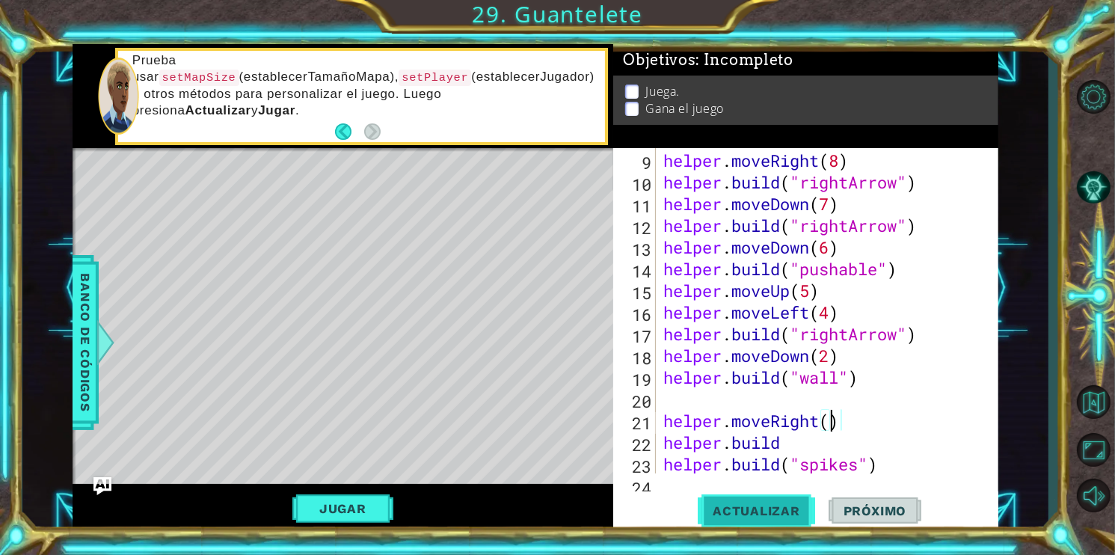
scroll to position [0, 7]
click at [828, 356] on div "# Build your Helper items BELOW this line helper . moveRight ( 8 ) helper . bui…" at bounding box center [826, 301] width 331 height 390
click at [831, 313] on div "# Build your Helper items BELOW this line helper . moveRight ( 8 ) helper . bui…" at bounding box center [826, 301] width 331 height 390
click at [813, 293] on div "# Build your Helper items BELOW this line helper . moveRight ( 8 ) helper . bui…" at bounding box center [826, 301] width 331 height 390
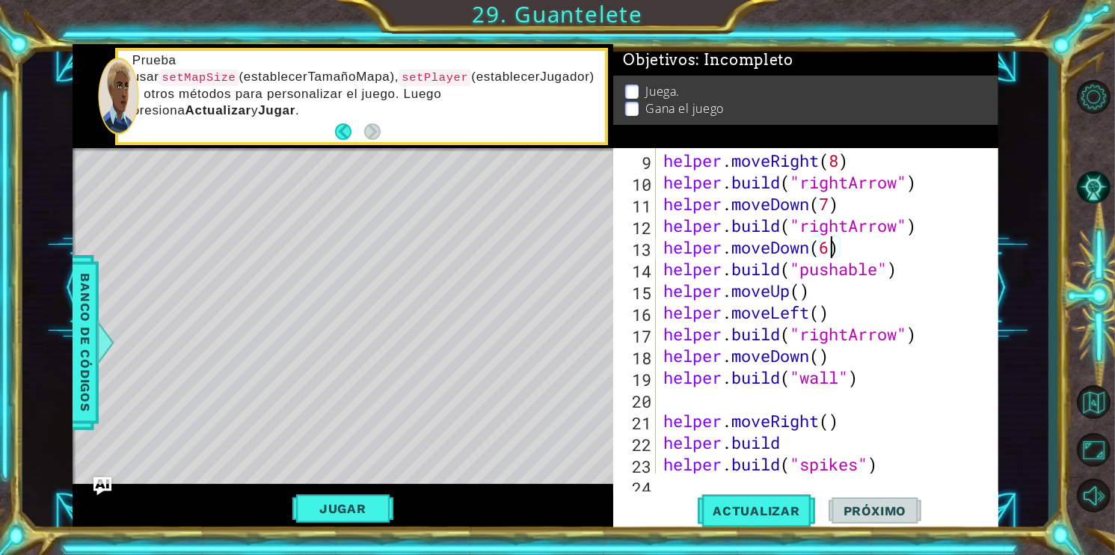
click at [833, 250] on div "# Build your Helper items BELOW this line helper . moveRight ( 8 ) helper . bui…" at bounding box center [826, 301] width 331 height 390
click at [832, 203] on div "# Build your Helper items BELOW this line helper . moveRight ( 8 ) helper . bui…" at bounding box center [826, 301] width 331 height 390
click at [844, 162] on div "# Build your Helper items BELOW this line helper . moveRight ( 8 ) helper . bui…" at bounding box center [826, 301] width 331 height 390
type textarea "helper.moveRight()"
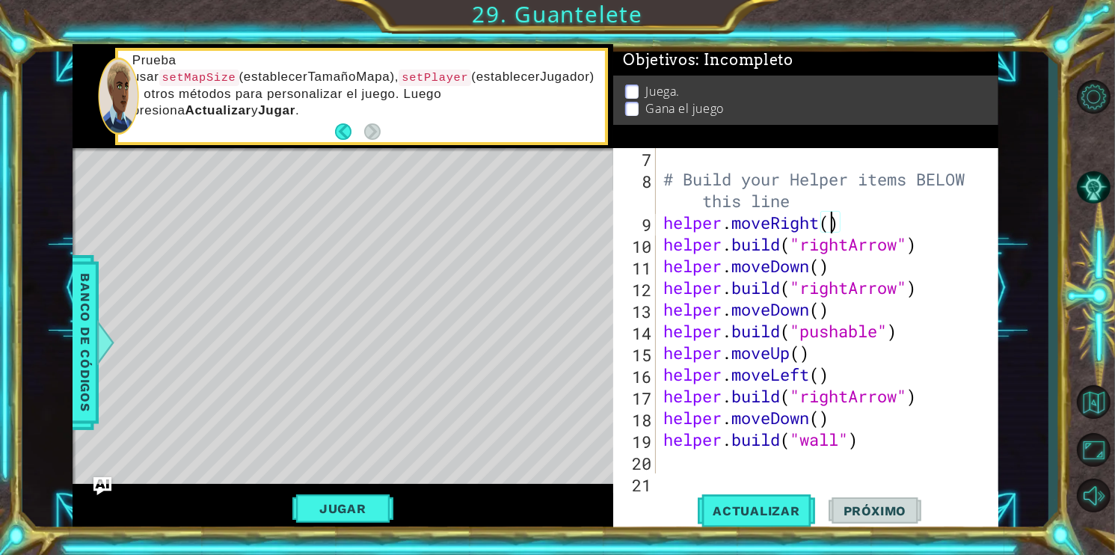
scroll to position [325, 0]
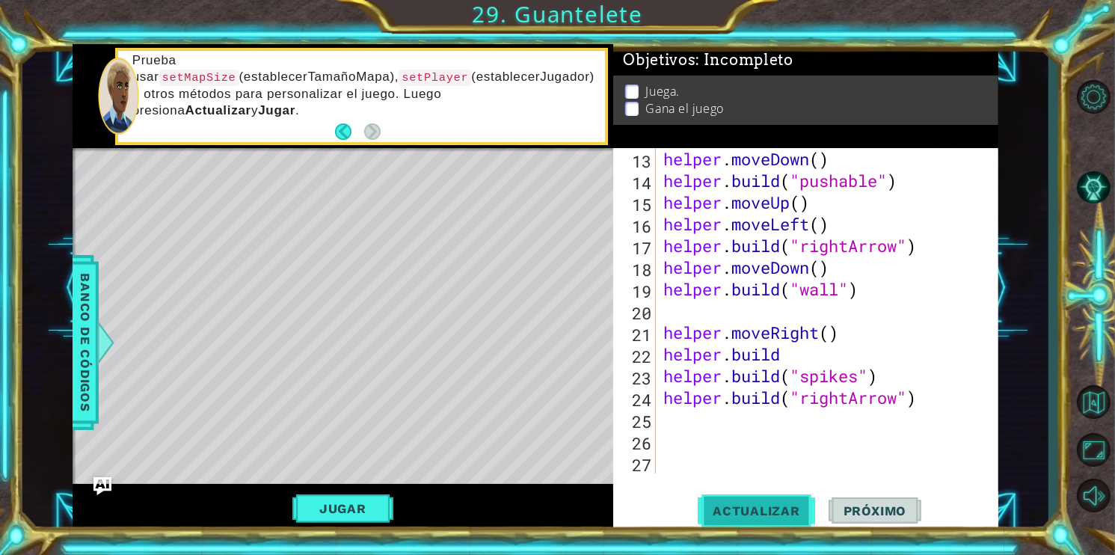
click at [766, 497] on button "Actualizar" at bounding box center [756, 510] width 117 height 38
click at [675, 307] on div "helper . moveDown ( ) helper . build ( "pushable" ) helper . moveUp ( ) helper …" at bounding box center [826, 332] width 331 height 369
click at [675, 434] on div "helper . moveDown ( ) helper . build ( "pushable" ) helper . moveUp ( ) helper …" at bounding box center [826, 332] width 331 height 369
click at [667, 426] on div "helper . moveDown ( ) helper . build ( "pushable" ) helper . moveUp ( ) helper …" at bounding box center [826, 332] width 331 height 369
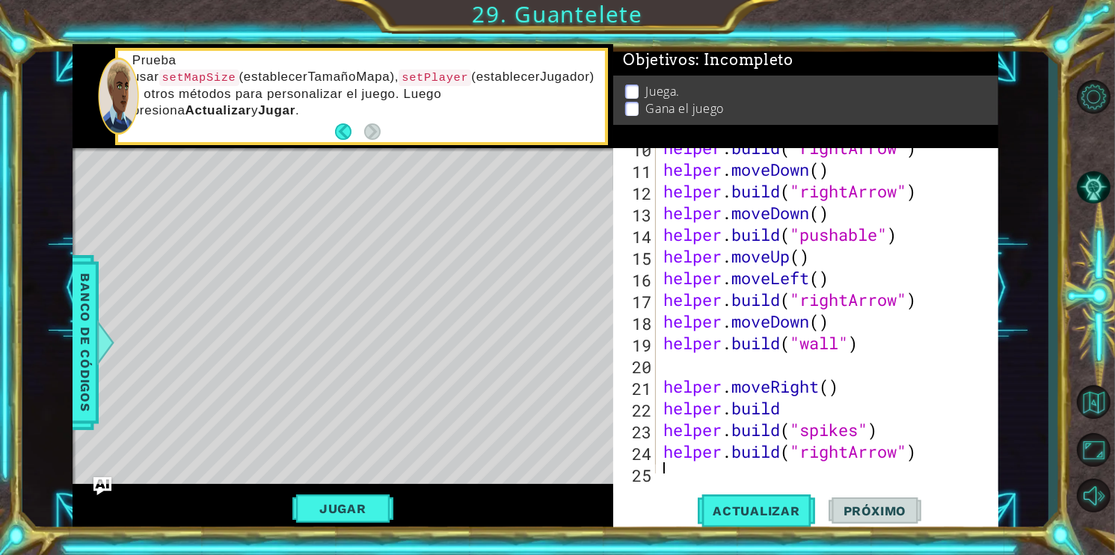
scroll to position [325, 0]
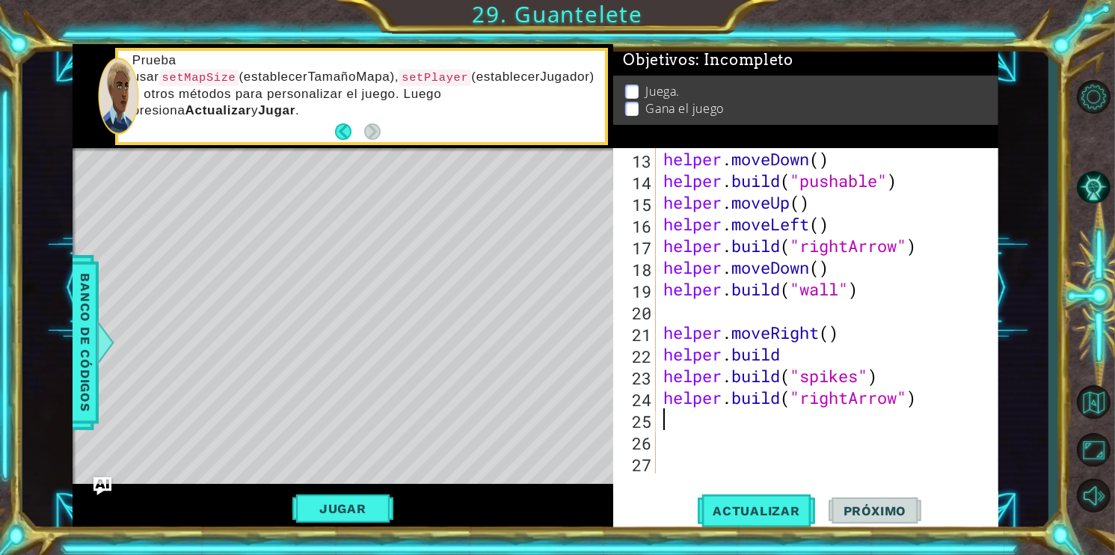
click at [689, 447] on div "helper . moveDown ( ) helper . build ( "pushable" ) helper . moveUp ( ) helper …" at bounding box center [826, 332] width 331 height 369
click at [672, 459] on div "helper . moveDown ( ) helper . build ( "pushable" ) helper . moveUp ( ) helper …" at bounding box center [826, 332] width 331 height 369
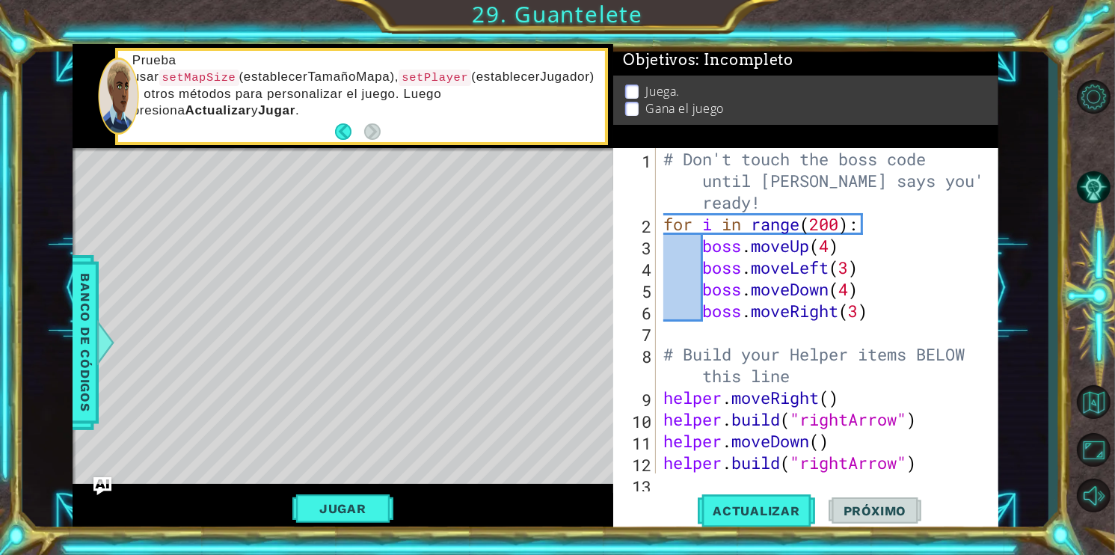
scroll to position [0, 0]
click at [733, 361] on div "# Don't touch the boss code until [PERSON_NAME] says you're ready! for i in ran…" at bounding box center [826, 354] width 331 height 412
type textarea "# Build your Helper items BELOW this line"
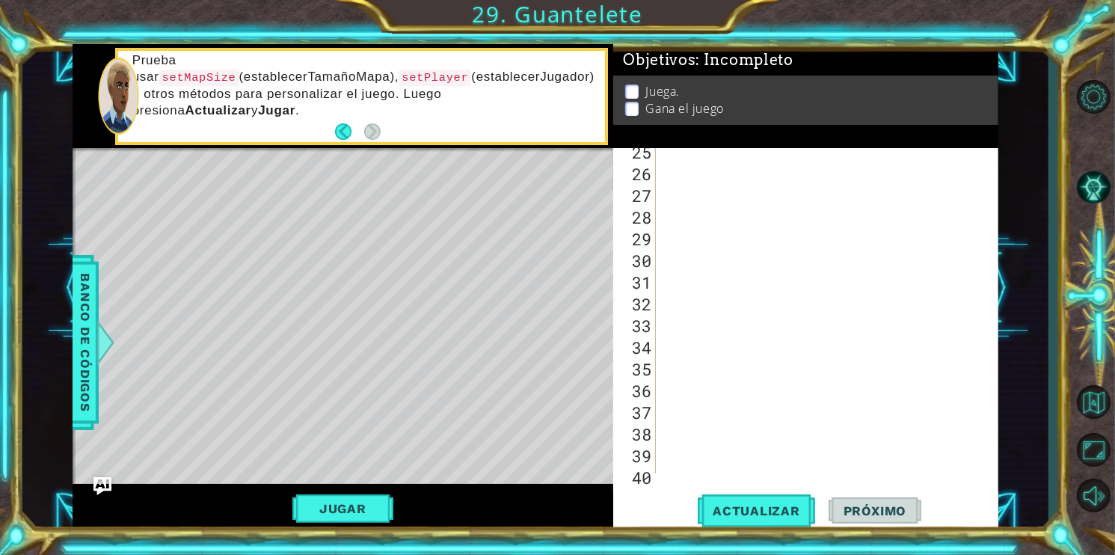
scroll to position [607, 0]
